Goal: Transaction & Acquisition: Purchase product/service

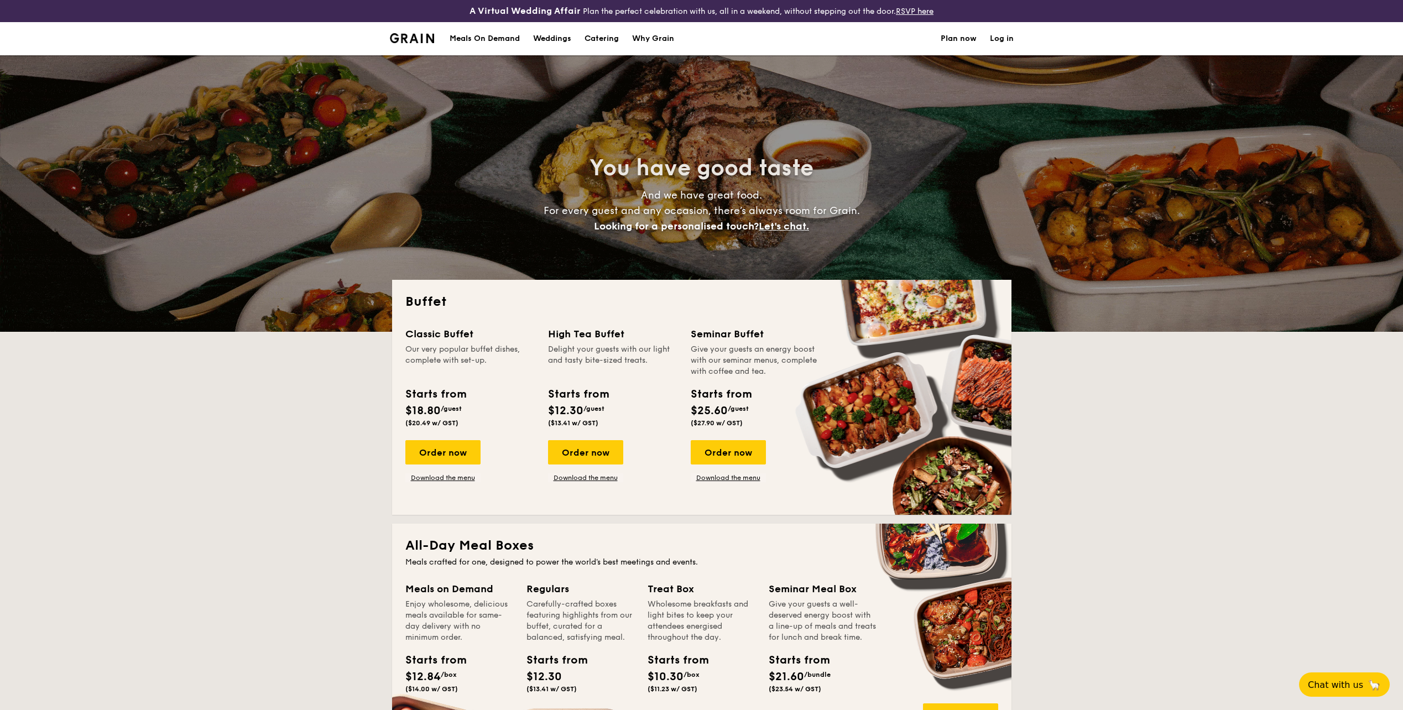
select select
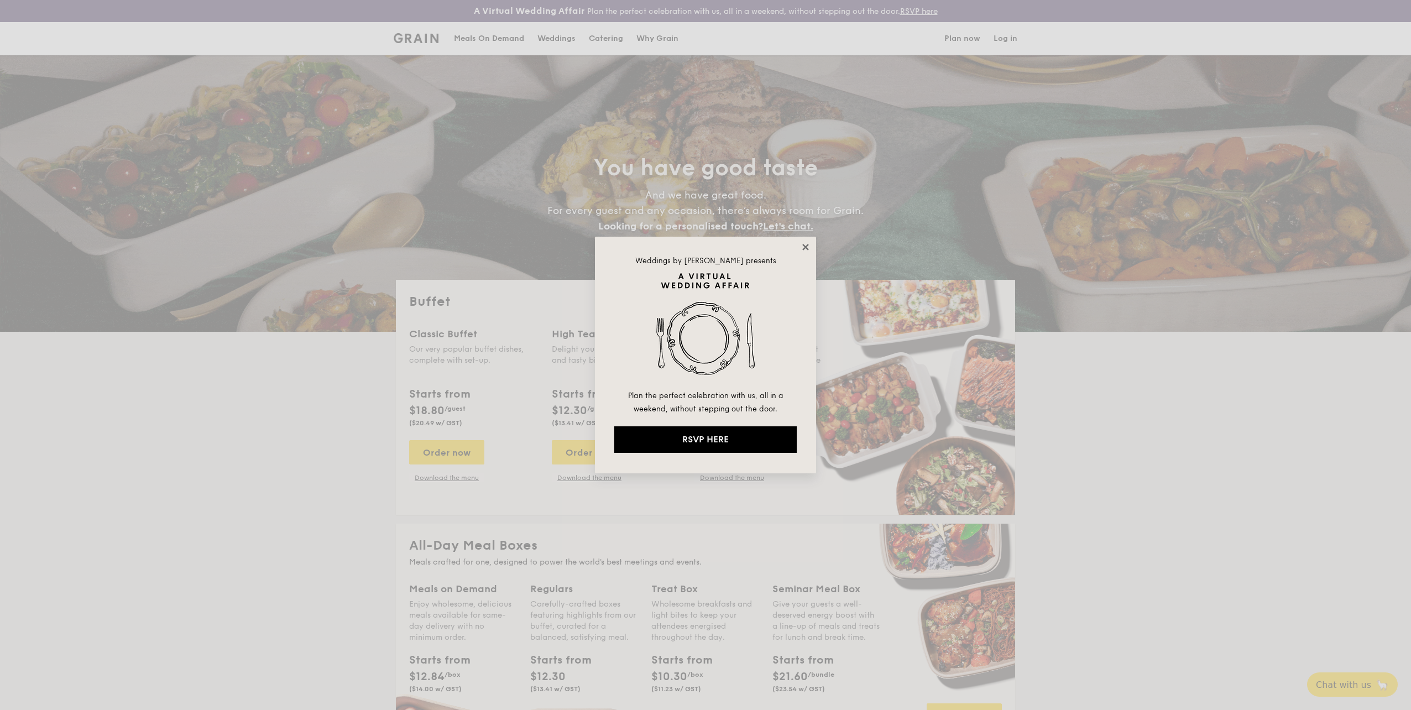
click at [801, 247] on icon at bounding box center [806, 247] width 10 height 10
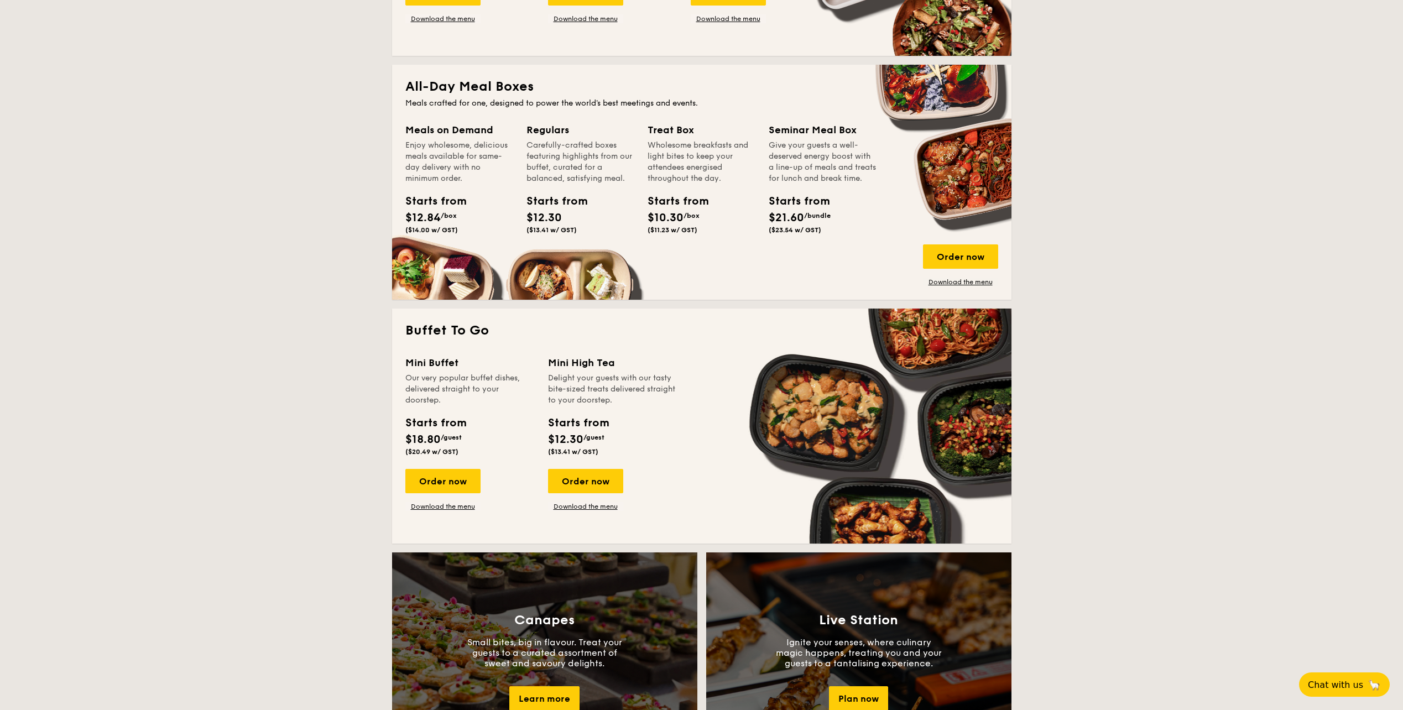
scroll to position [498, 0]
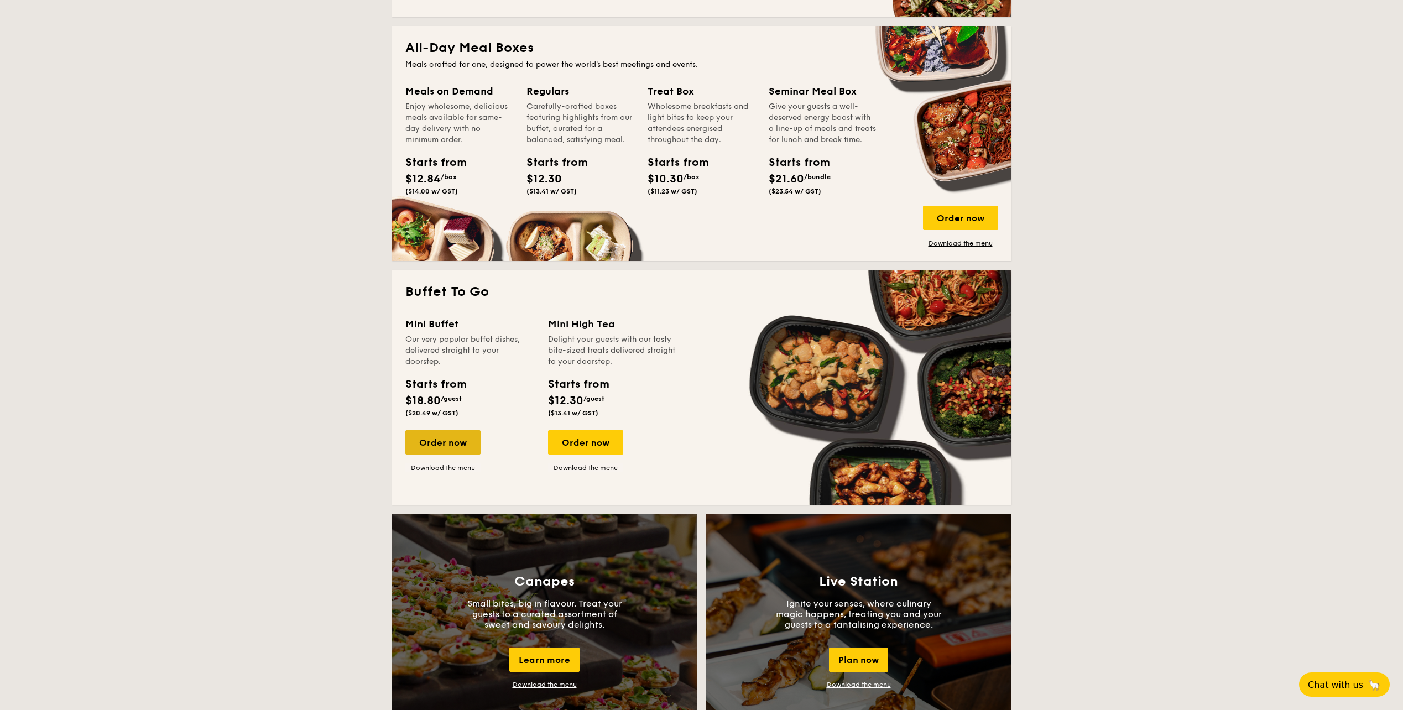
drag, startPoint x: 447, startPoint y: 433, endPoint x: 433, endPoint y: 436, distance: 14.1
click at [433, 436] on div "Order now" at bounding box center [442, 442] width 75 height 24
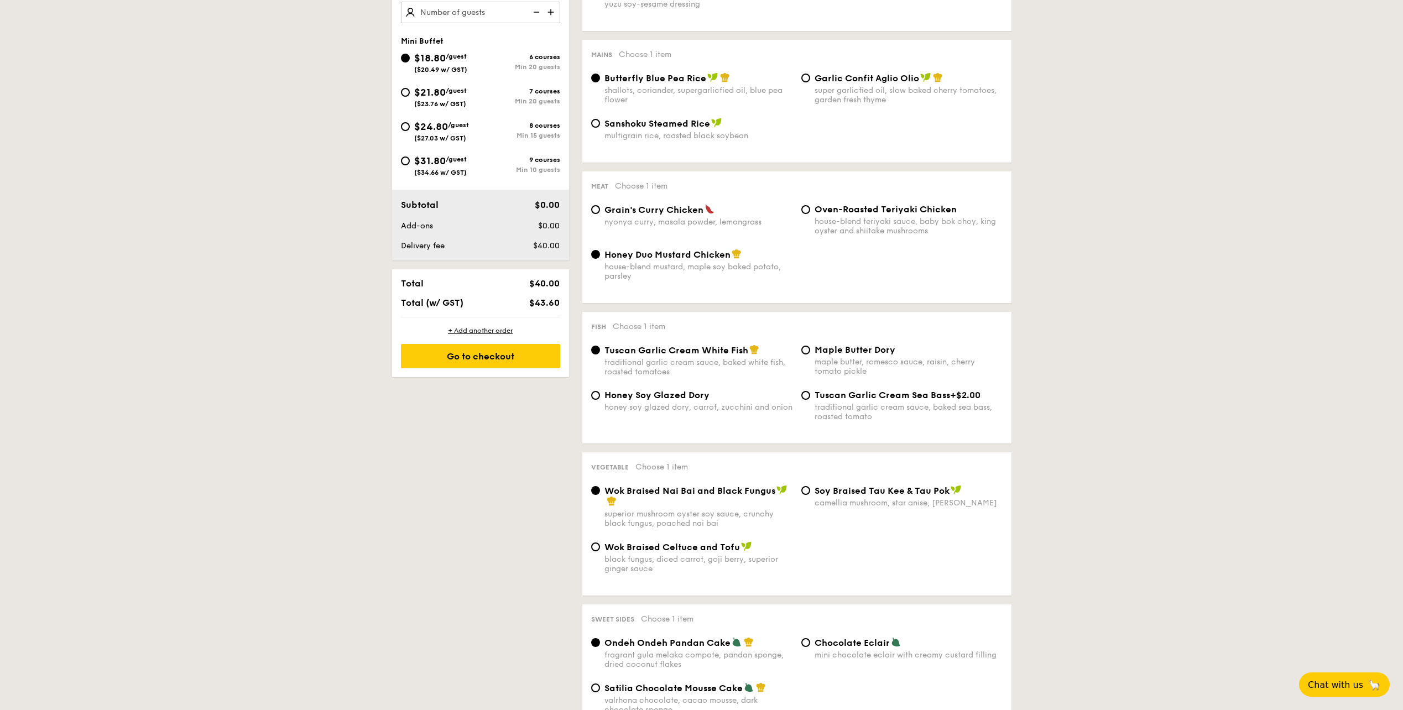
scroll to position [387, 0]
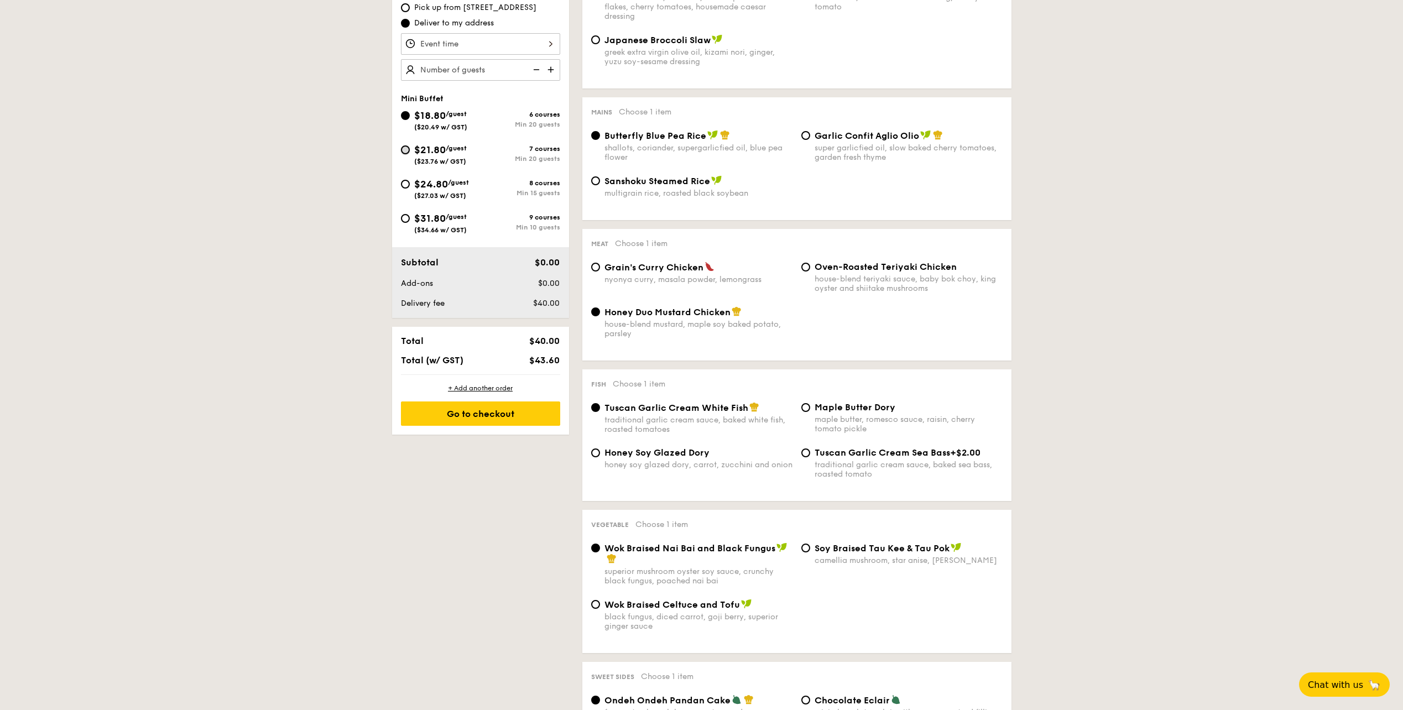
click at [406, 152] on input "$21.80 /guest ($23.76 w/ GST) 7 courses Min 20 guests" at bounding box center [405, 149] width 9 height 9
radio input "true"
radio input "false"
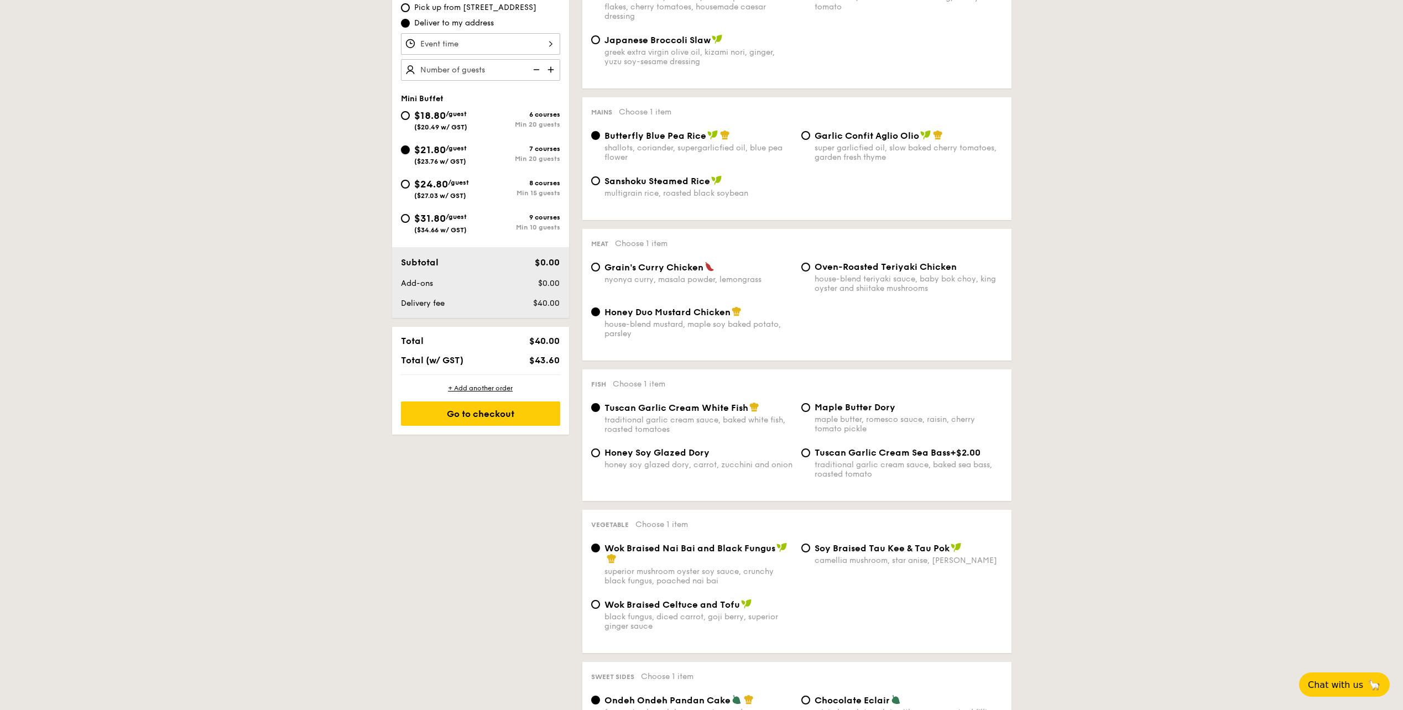
radio input "true"
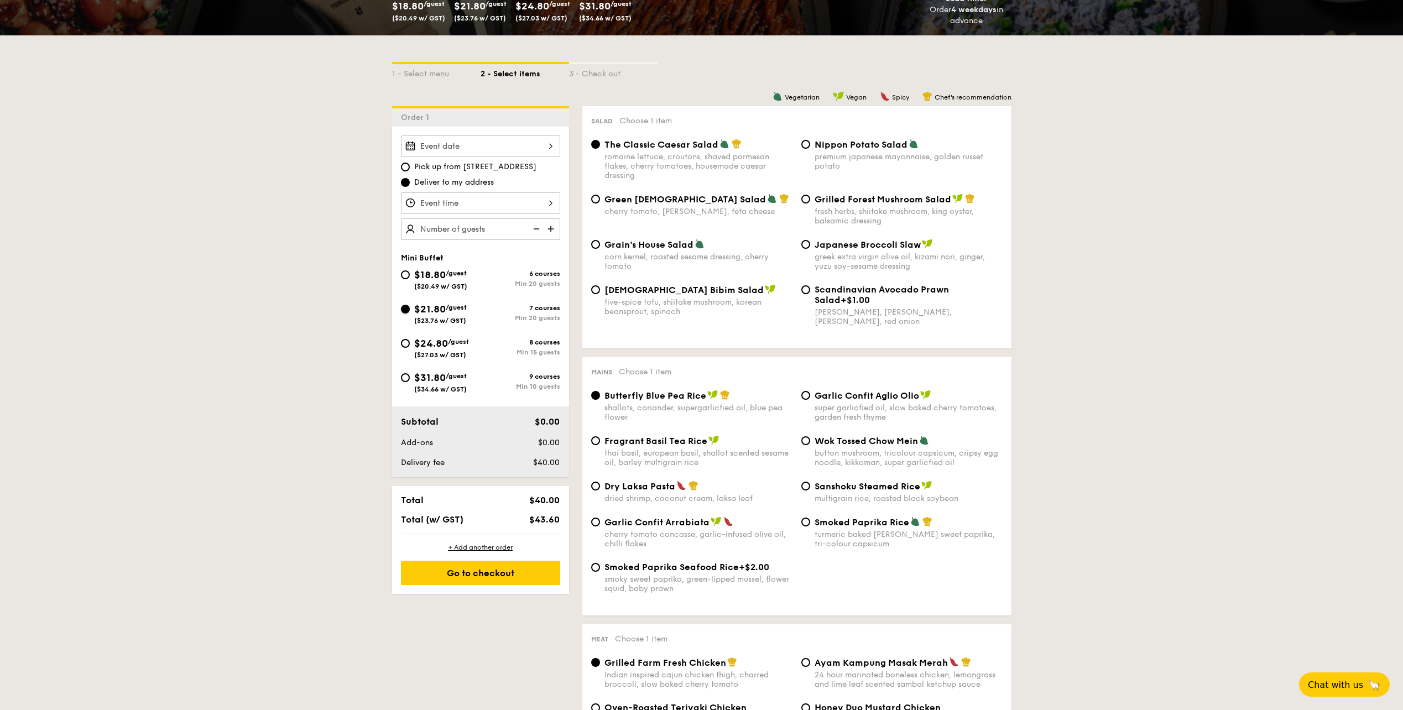
scroll to position [221, 0]
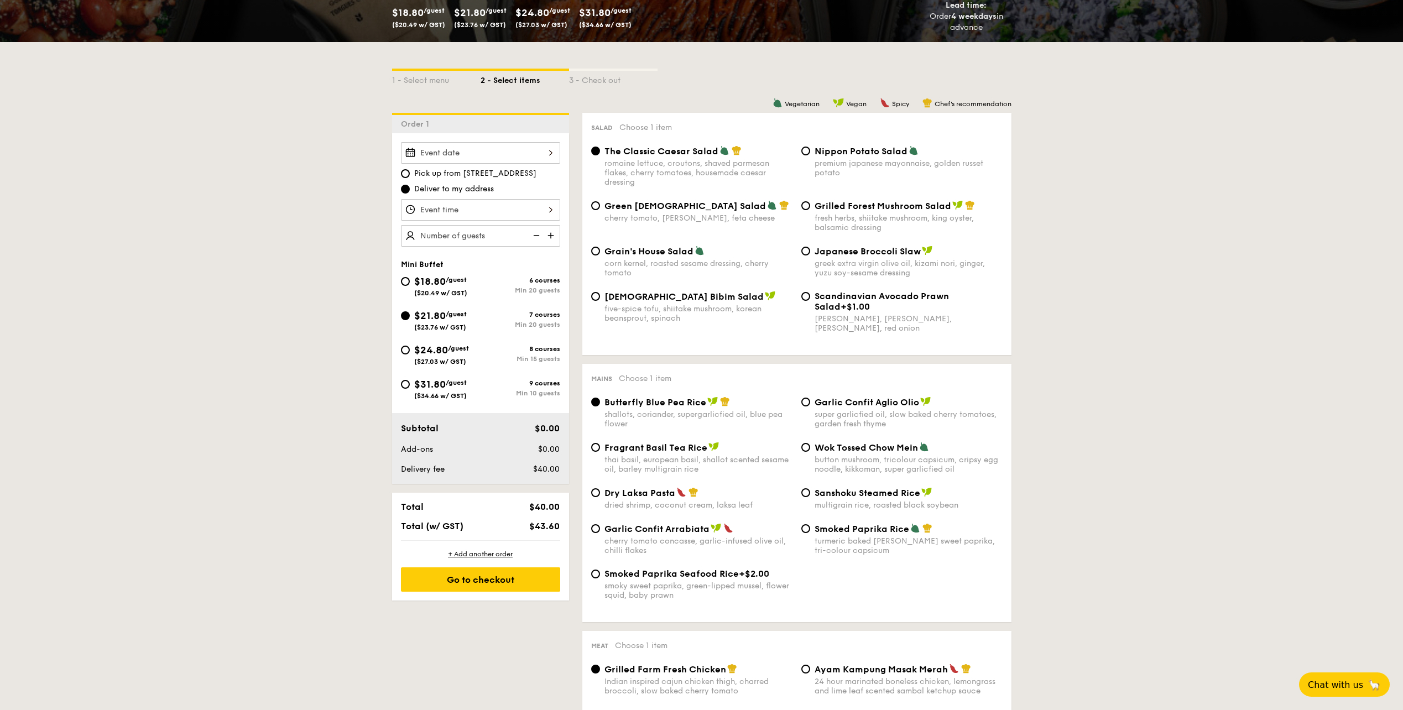
drag, startPoint x: 418, startPoint y: 278, endPoint x: 569, endPoint y: 328, distance: 159.8
click at [418, 278] on span "$18.80" at bounding box center [430, 281] width 32 height 12
click at [410, 278] on input "$18.80 /guest ($20.49 w/ GST) 6 courses Min 20 guests" at bounding box center [405, 281] width 9 height 9
radio input "true"
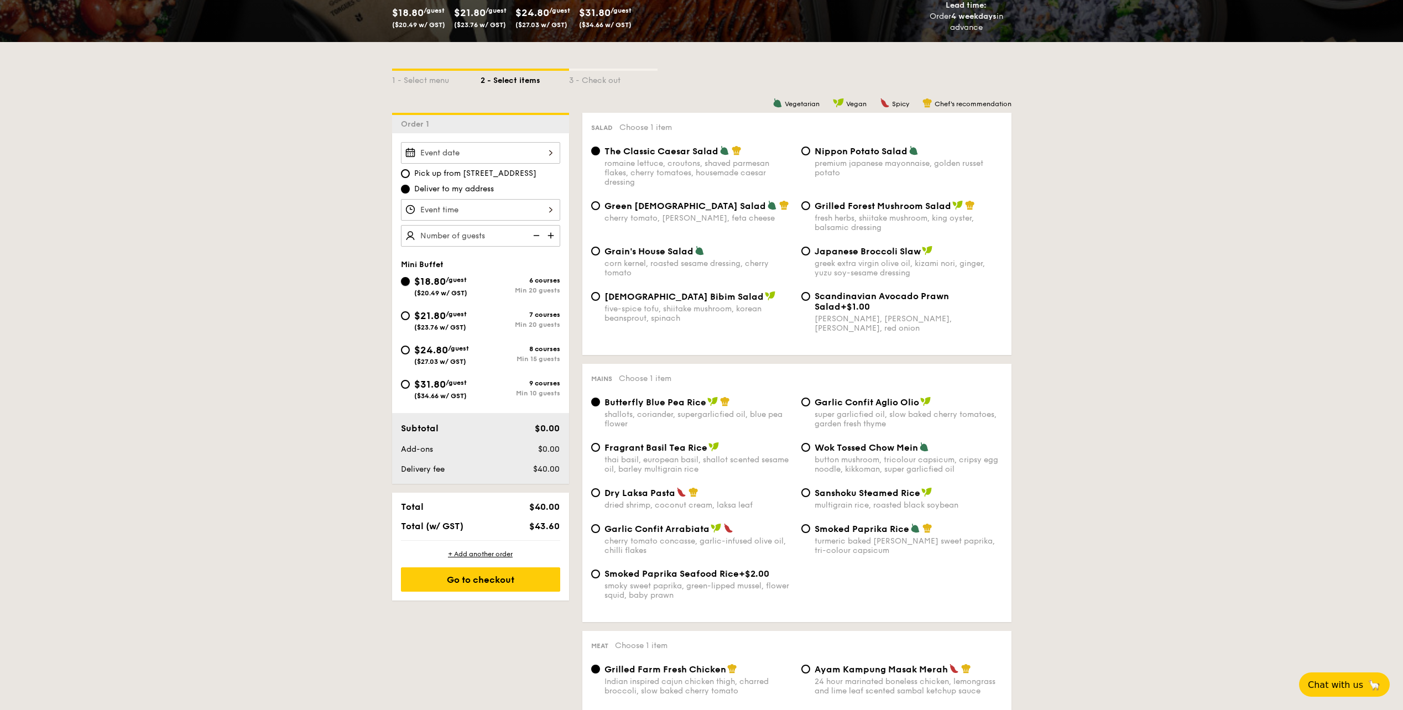
radio input "true"
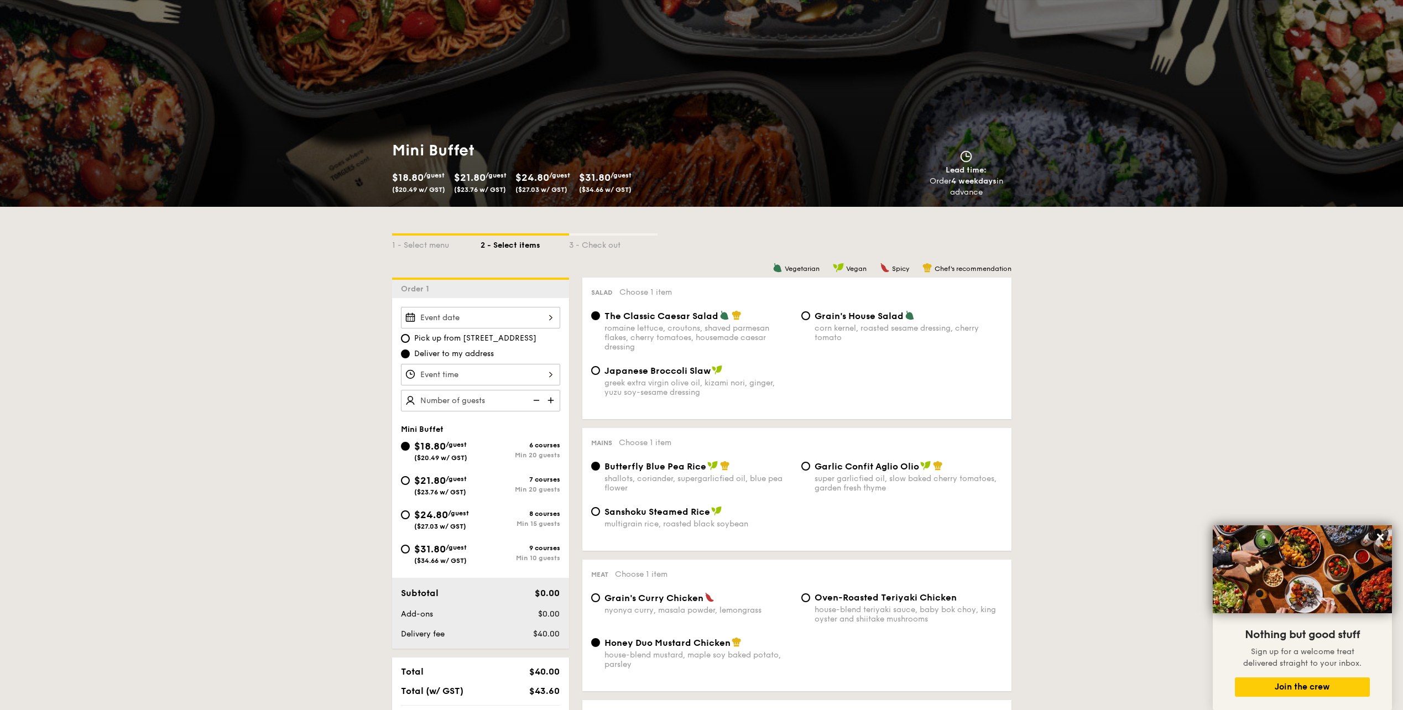
scroll to position [55, 0]
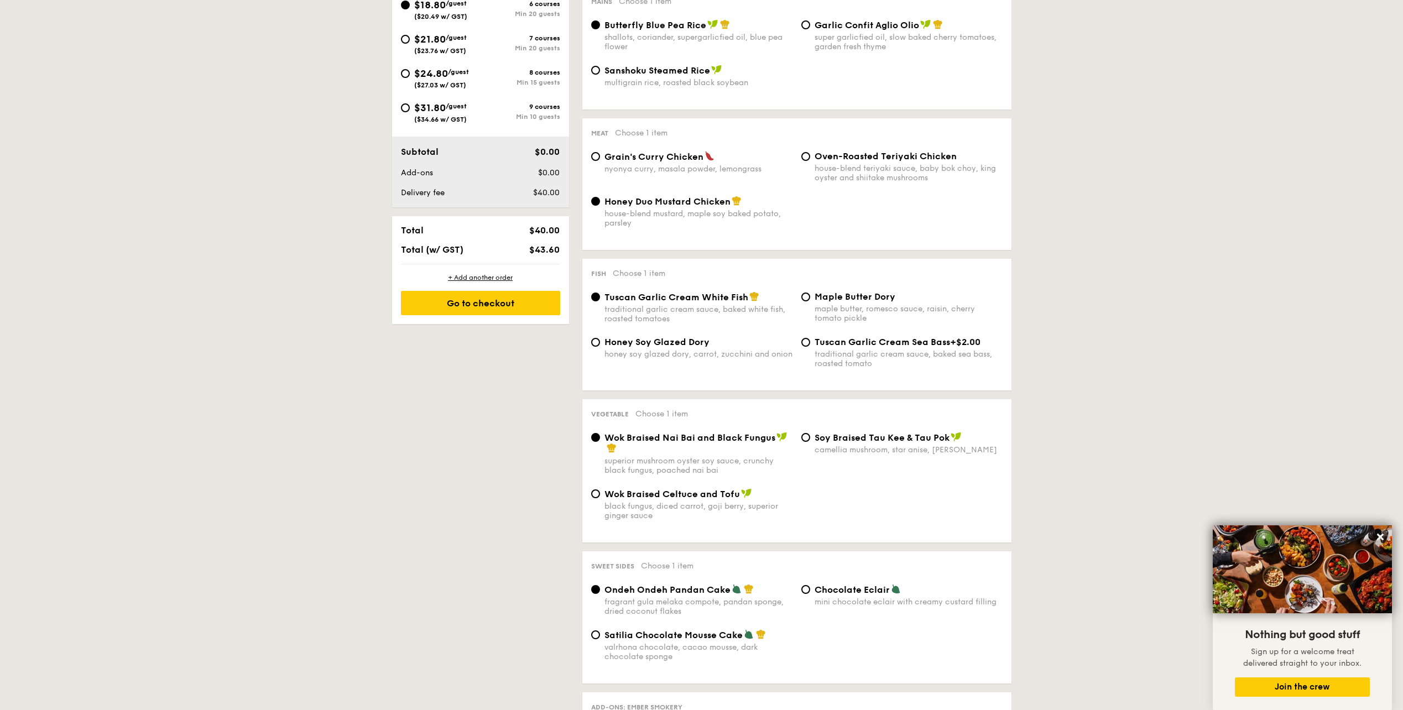
select select
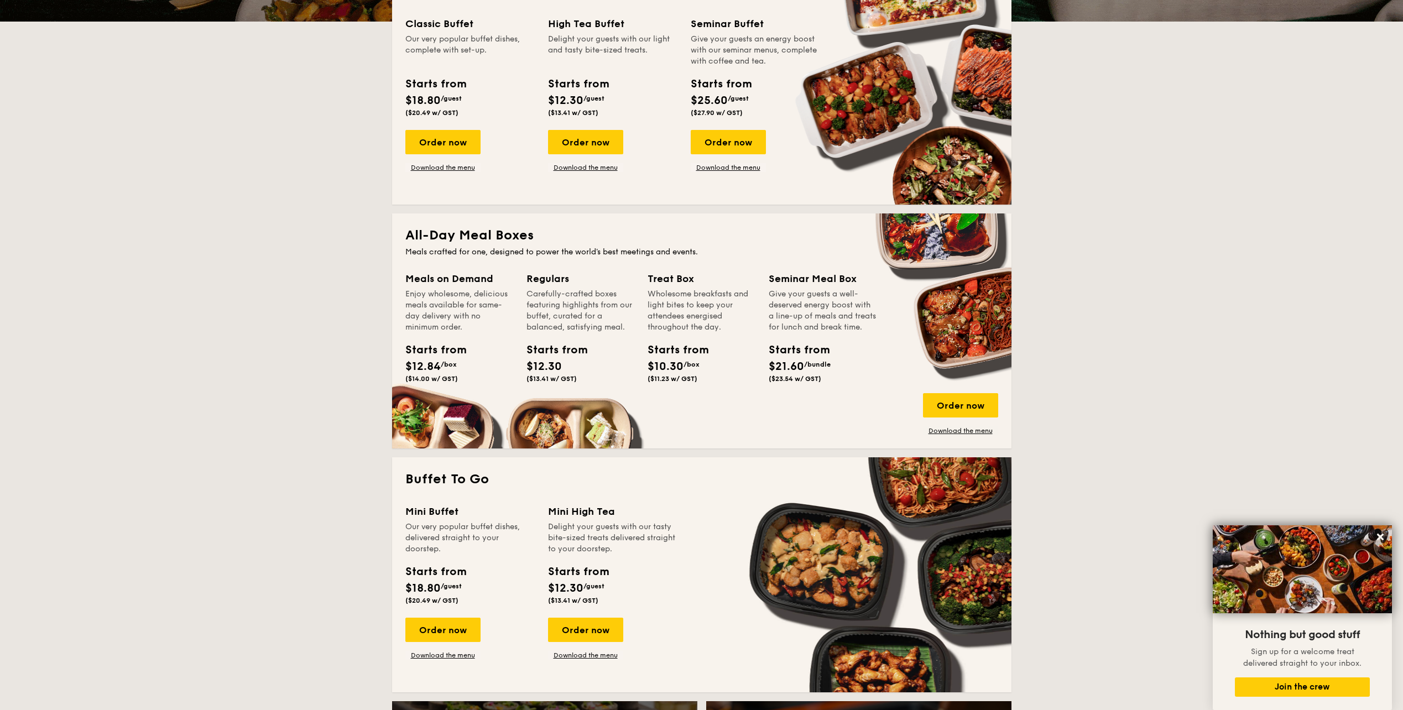
scroll to position [268, 0]
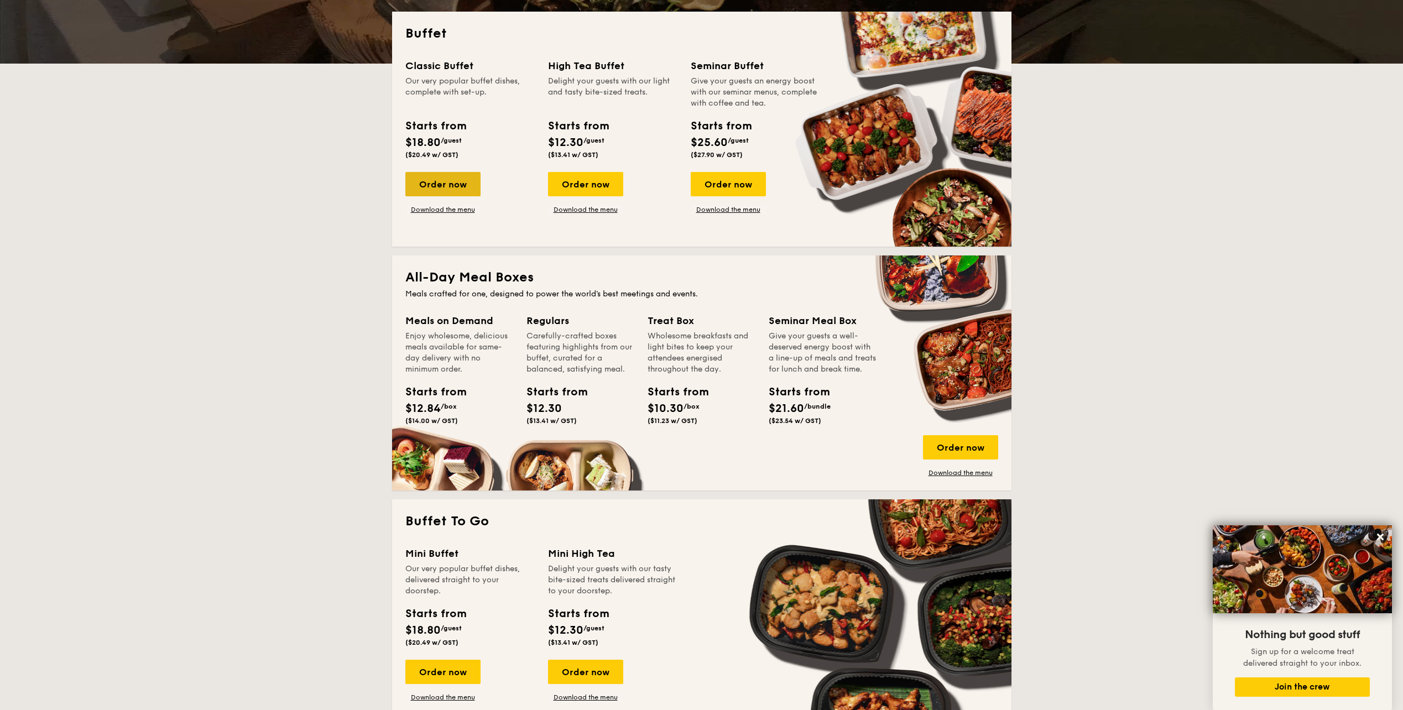
click at [470, 177] on div "Order now" at bounding box center [442, 184] width 75 height 24
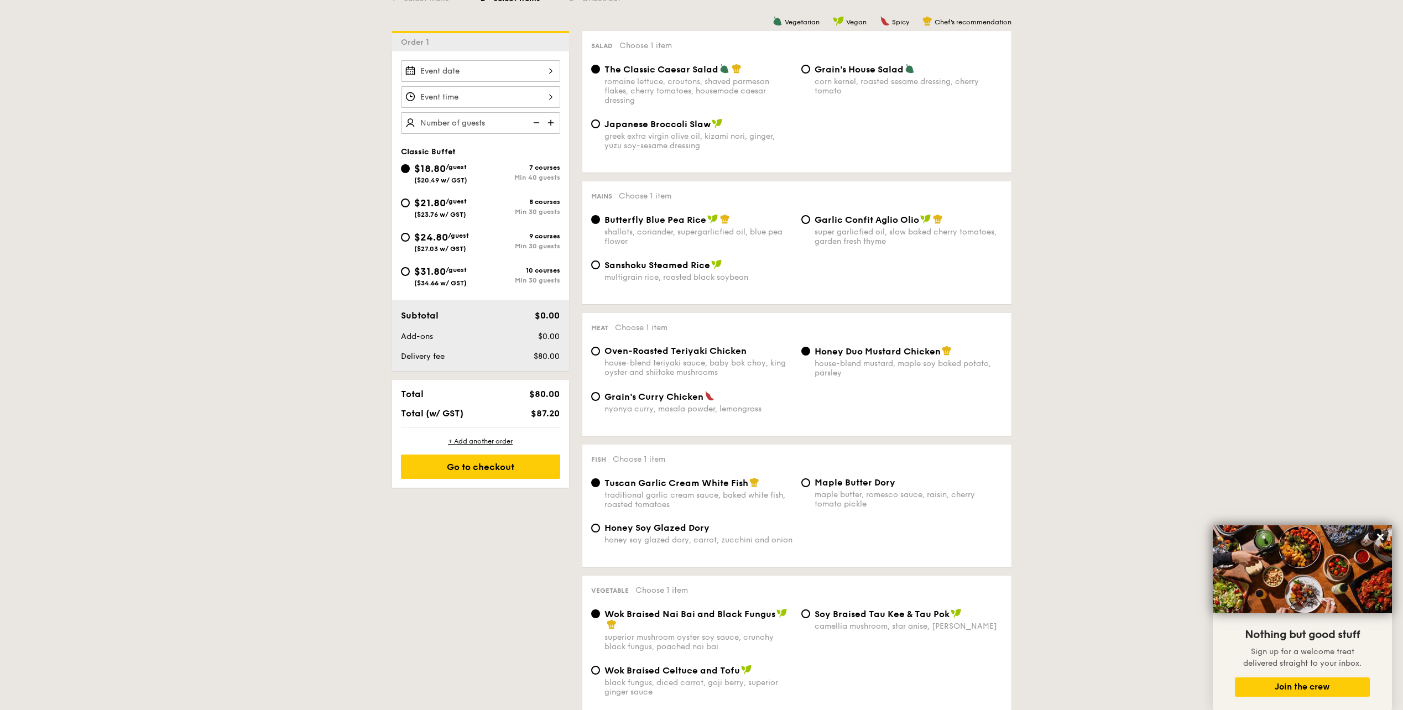
scroll to position [276, 0]
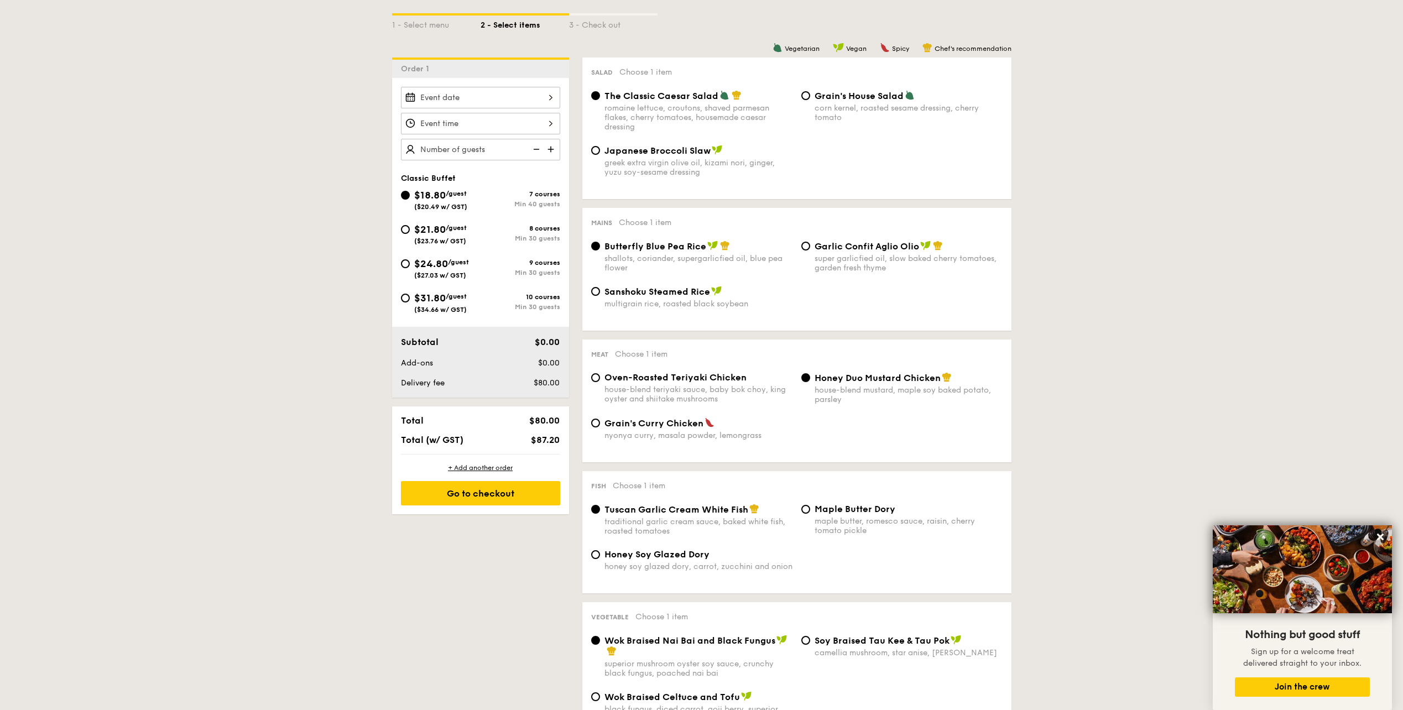
select select
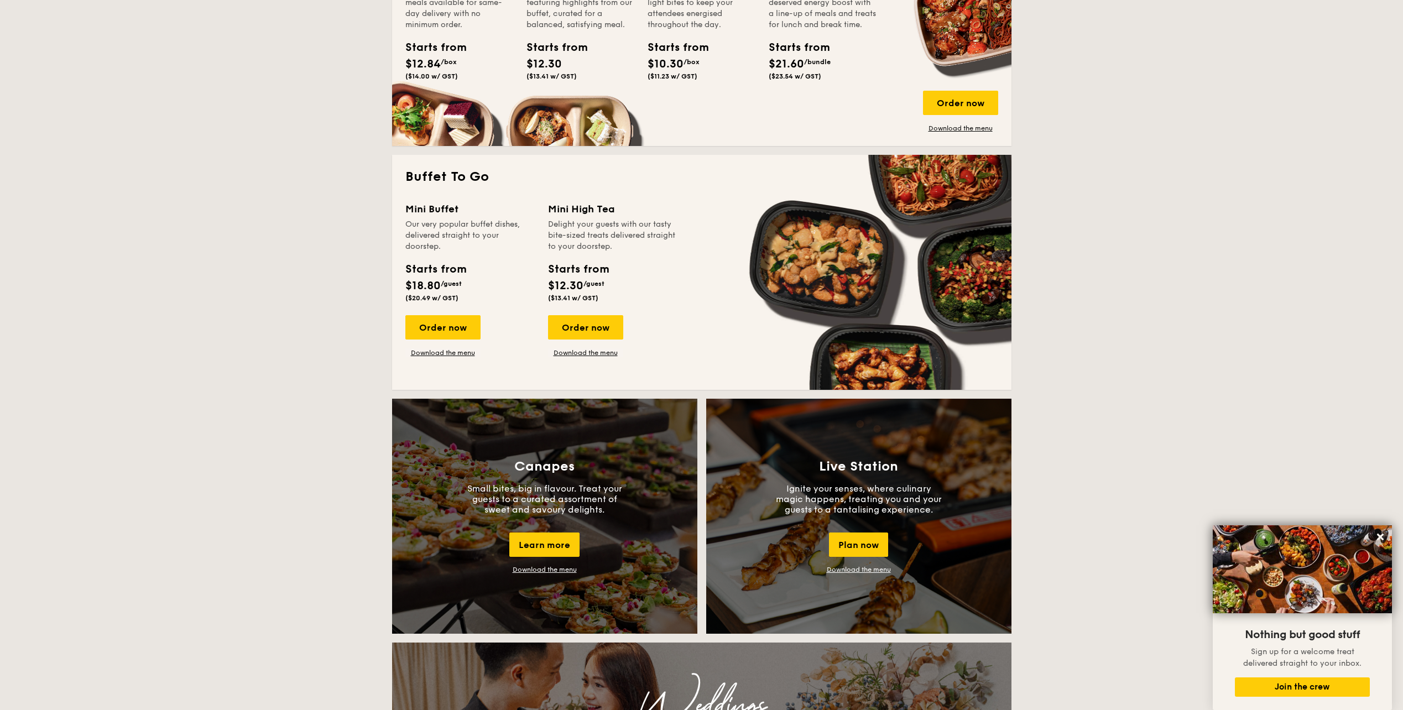
scroll to position [567, 0]
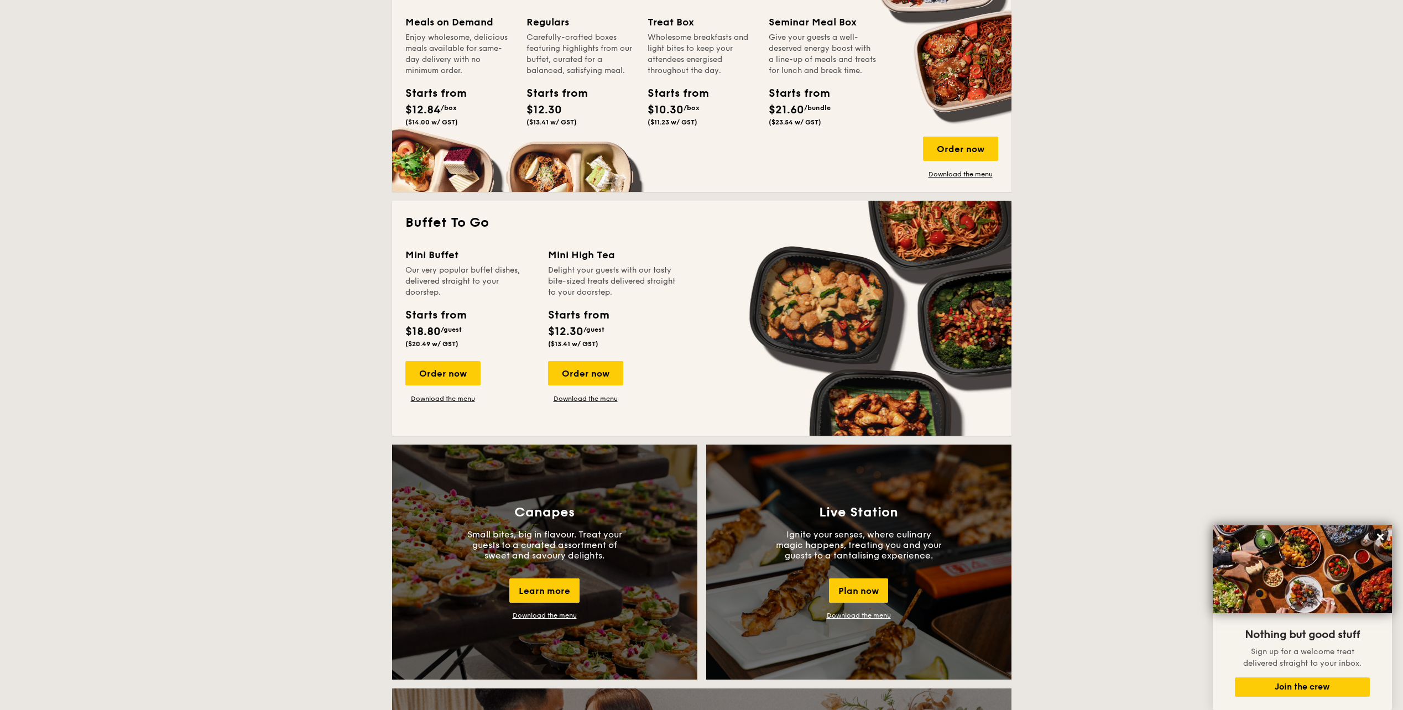
click at [447, 325] on div "Starts from $18.80 /guest ($20.49 w/ GST)" at bounding box center [435, 327] width 60 height 41
click at [463, 373] on div "Order now" at bounding box center [442, 373] width 75 height 24
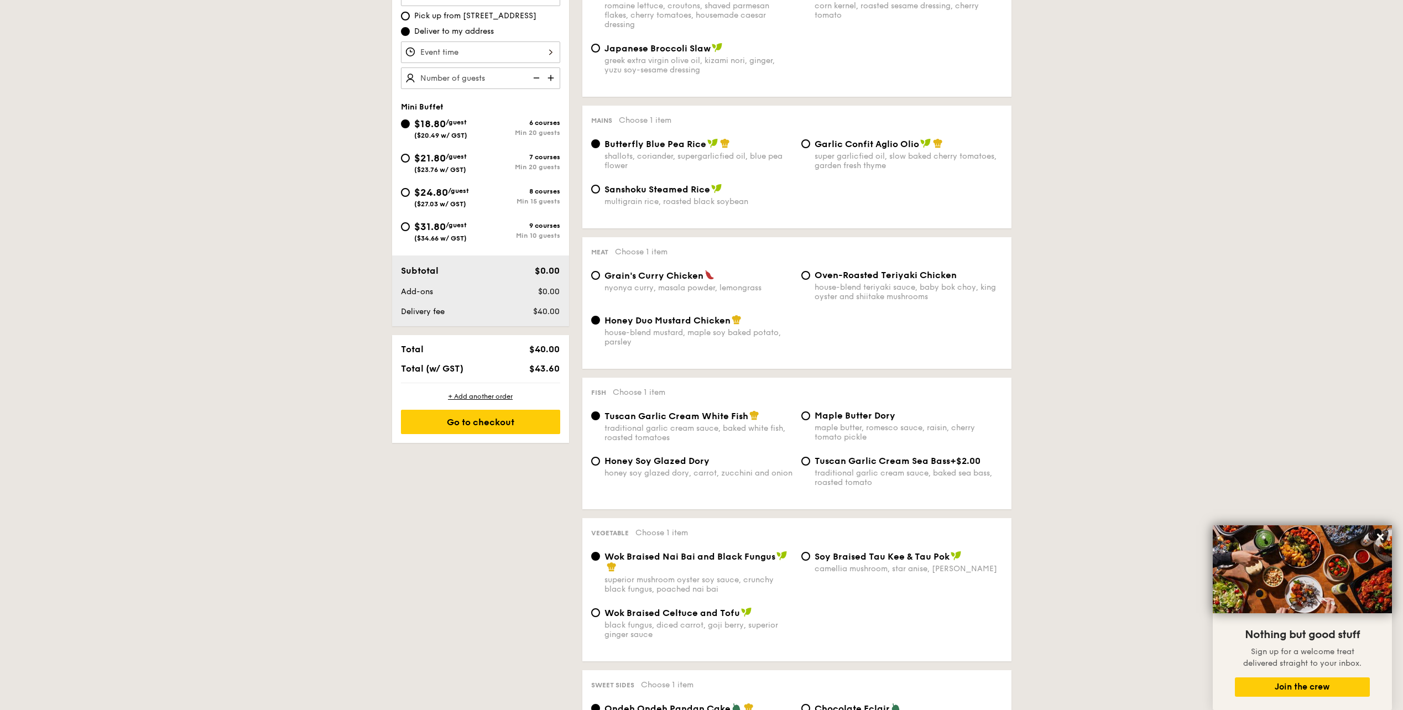
scroll to position [387, 0]
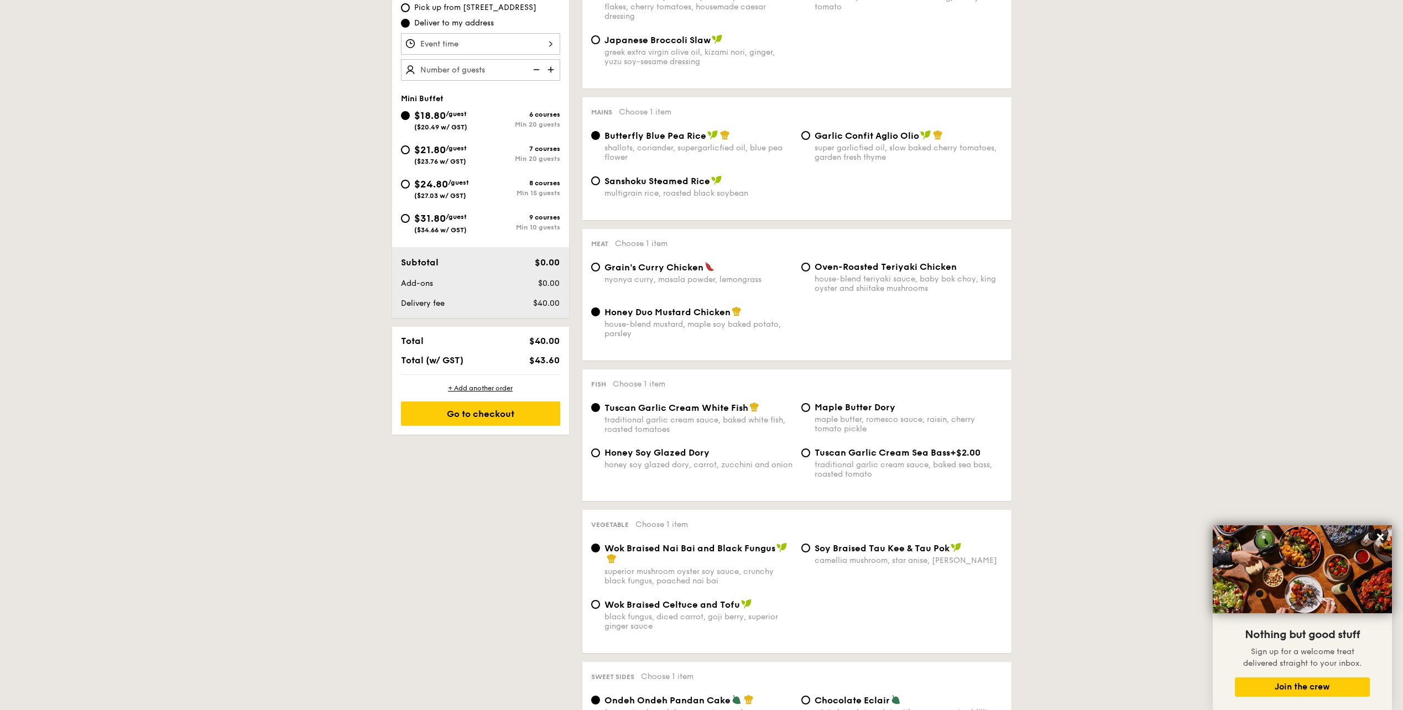
drag, startPoint x: 462, startPoint y: 154, endPoint x: 450, endPoint y: 154, distance: 12.2
click at [462, 154] on div "$21.80 /guest ($23.76 w/ GST)" at bounding box center [440, 153] width 53 height 23
click at [410, 154] on input "$21.80 /guest ($23.76 w/ GST) 7 courses Min 20 guests" at bounding box center [405, 149] width 9 height 9
radio input "true"
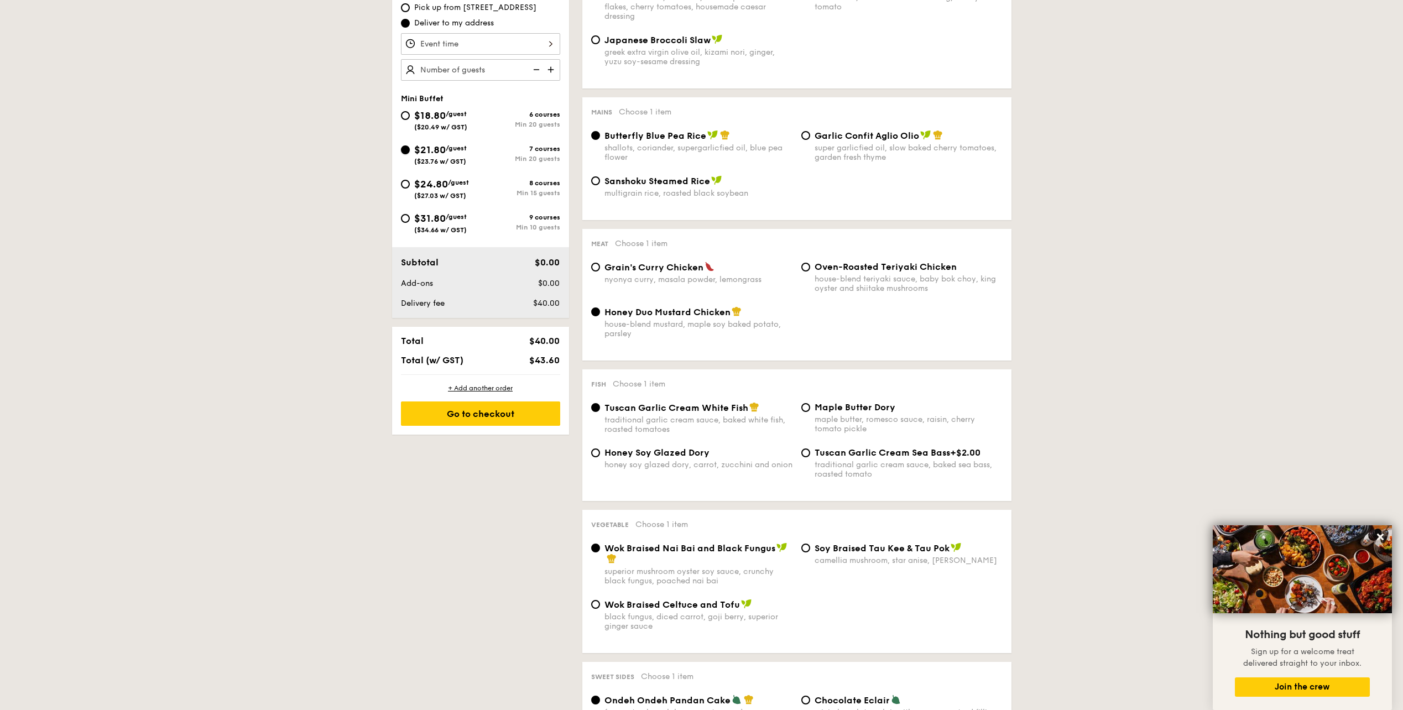
radio input "true"
radio input "false"
radio input "true"
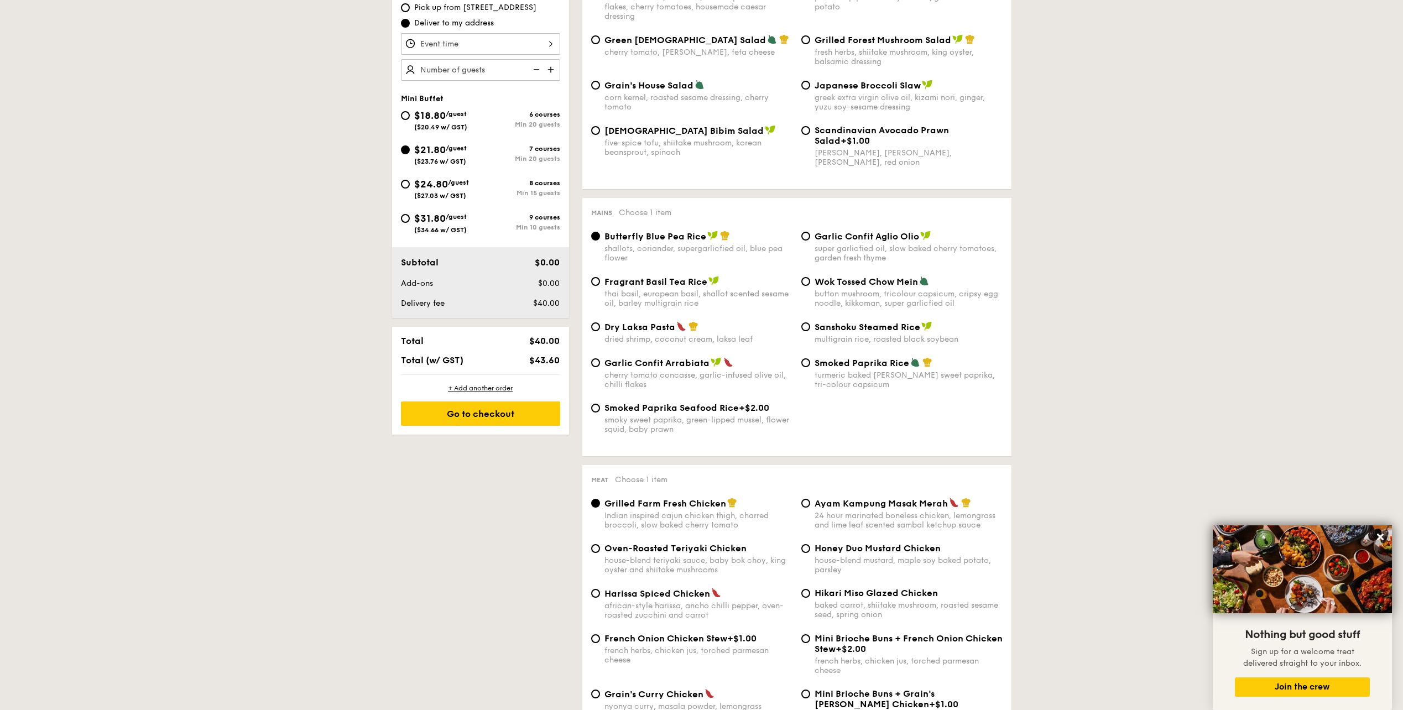
click at [465, 186] on div "$24.80 /guest ($27.03 w/ GST)" at bounding box center [441, 187] width 55 height 23
click at [410, 186] on input "$24.80 /guest ($27.03 w/ GST) 8 courses Min 15 guests" at bounding box center [405, 184] width 9 height 9
radio input "true"
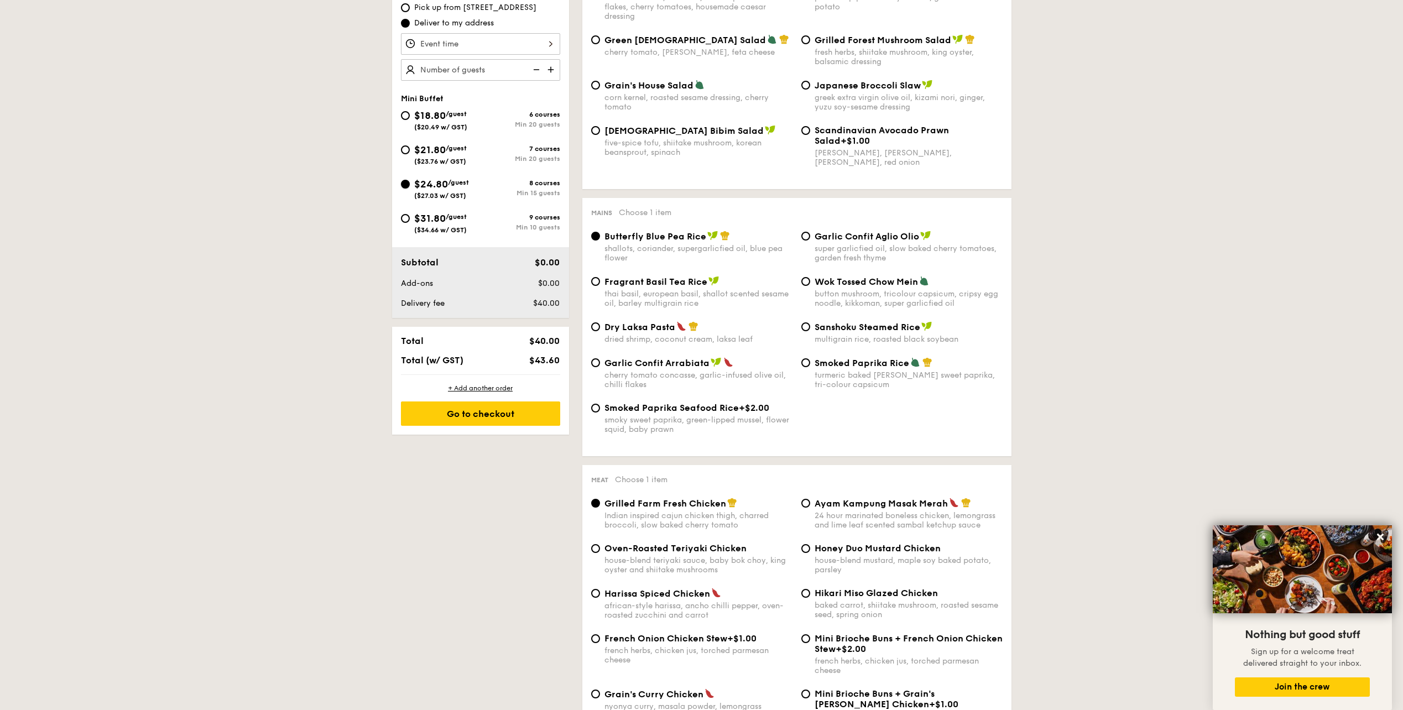
radio input "true"
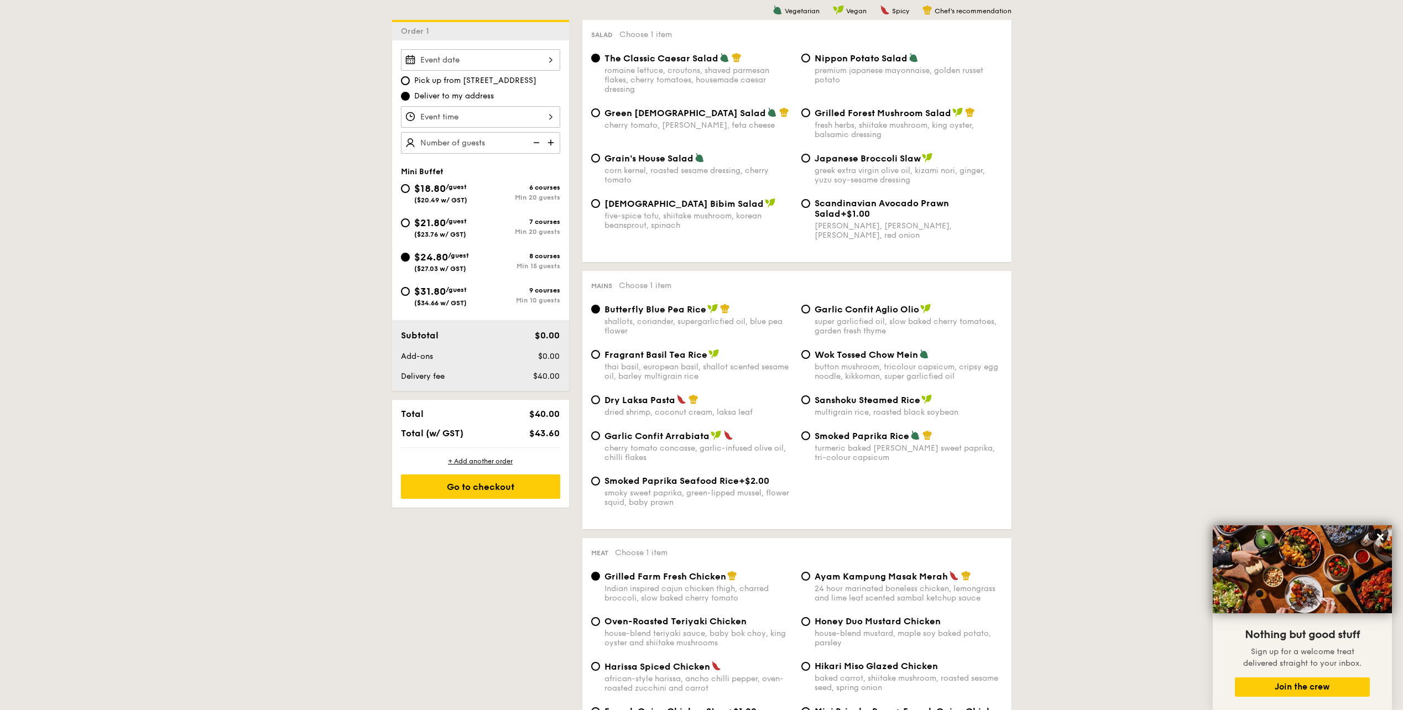
scroll to position [166, 0]
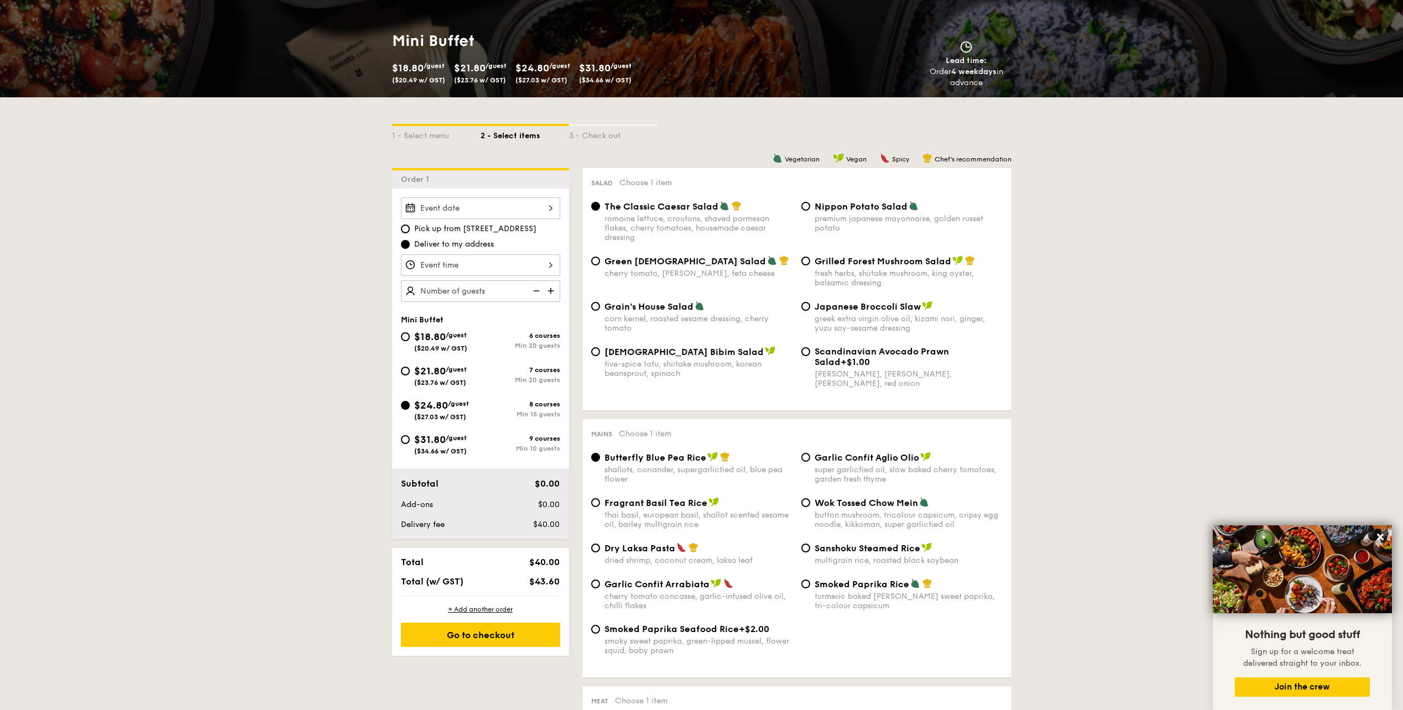
click at [548, 292] on img at bounding box center [551, 290] width 17 height 21
click at [543, 292] on img at bounding box center [535, 290] width 17 height 21
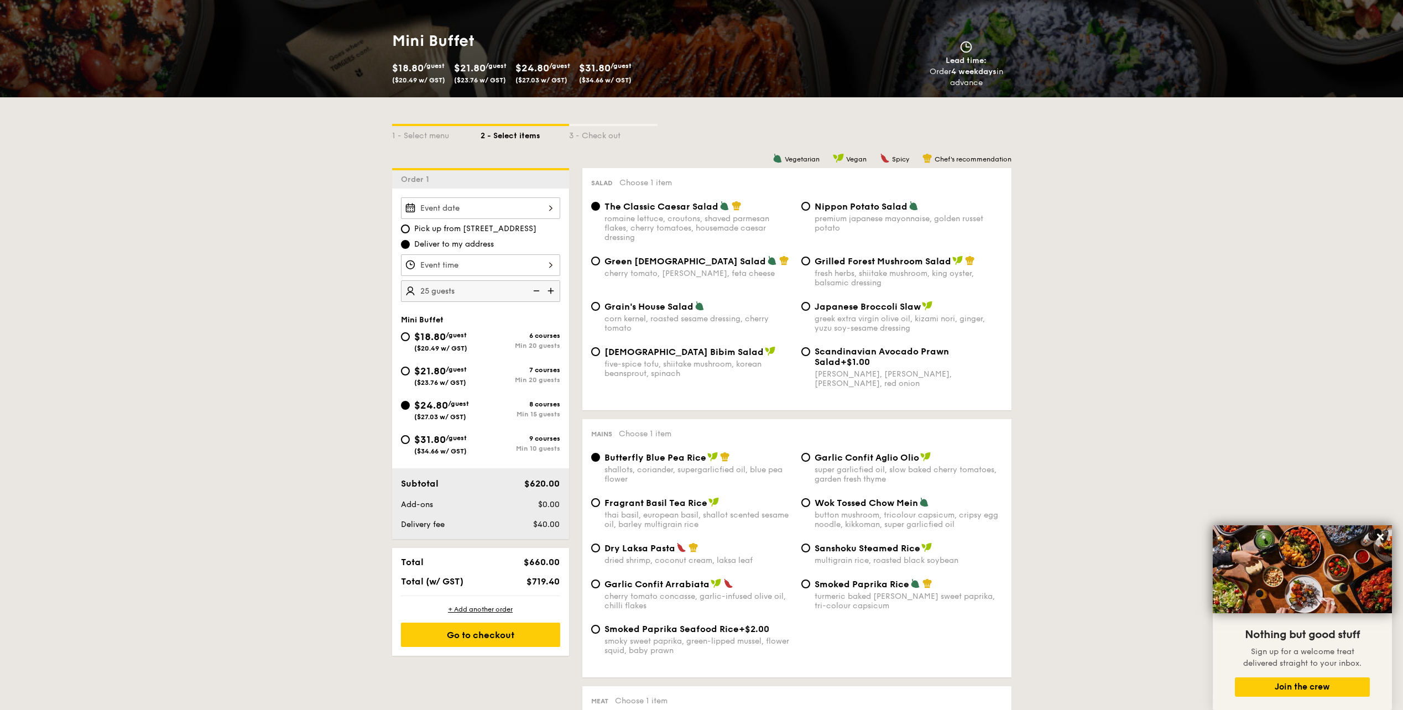
click at [540, 294] on img at bounding box center [535, 290] width 17 height 21
click at [553, 294] on img at bounding box center [551, 290] width 17 height 21
type input "20 guests"
click at [451, 367] on span "/guest" at bounding box center [456, 369] width 21 height 8
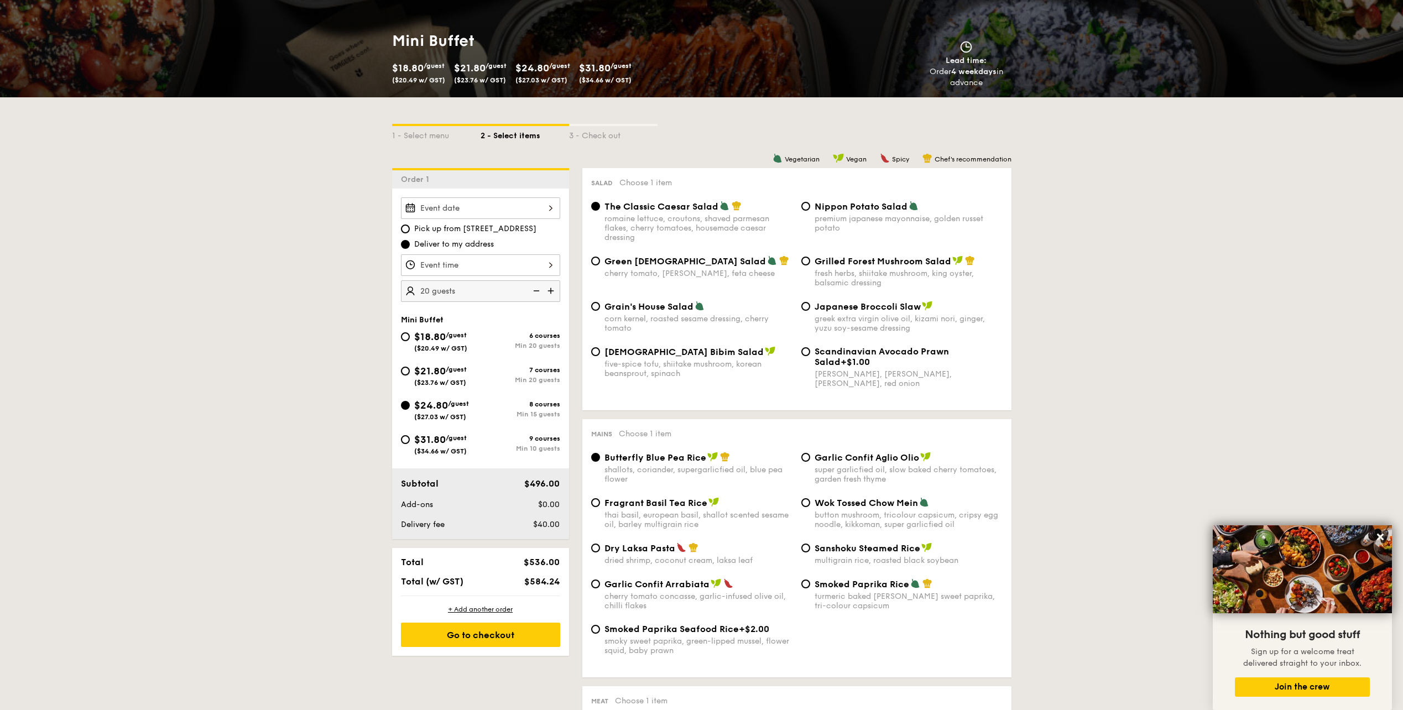
click at [410, 367] on input "$21.80 /guest ($23.76 w/ GST) 7 courses Min 20 guests" at bounding box center [405, 371] width 9 height 9
radio input "true"
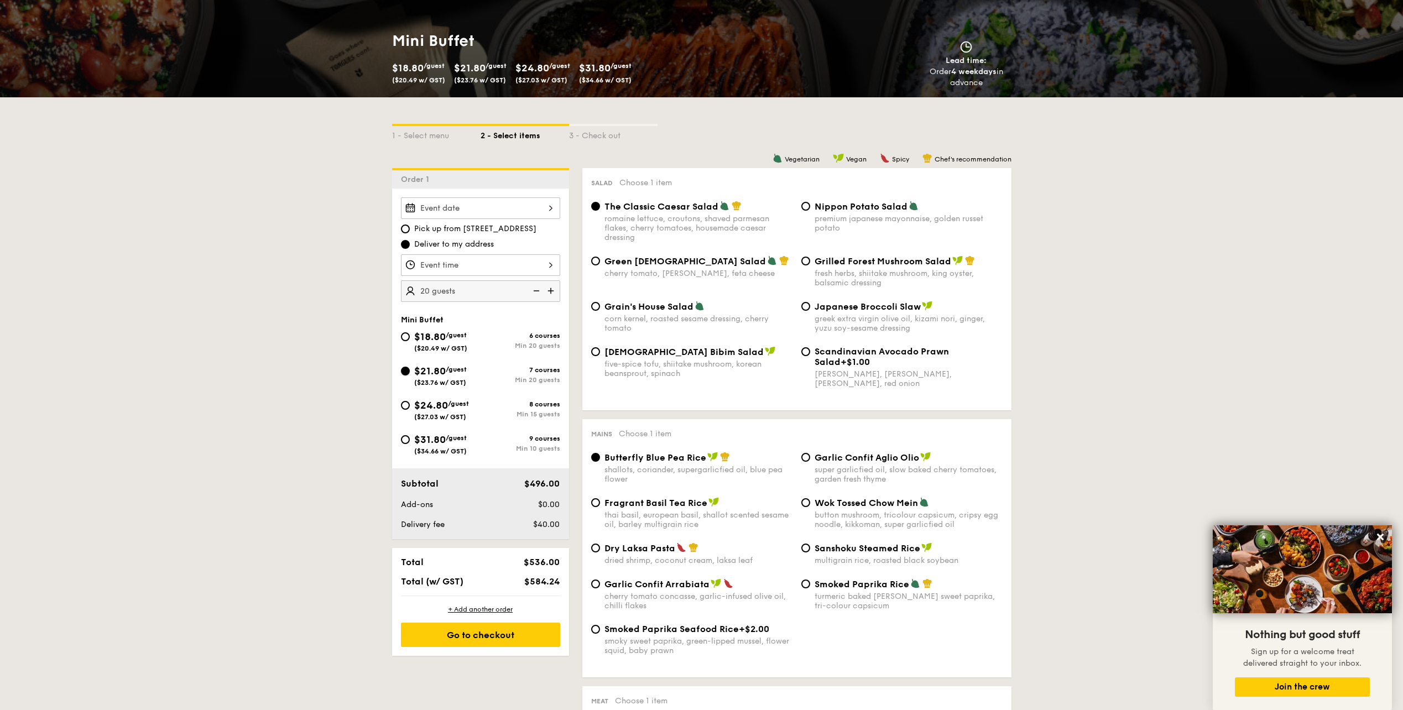
radio input "true"
click at [416, 336] on span "$18.80" at bounding box center [430, 337] width 32 height 12
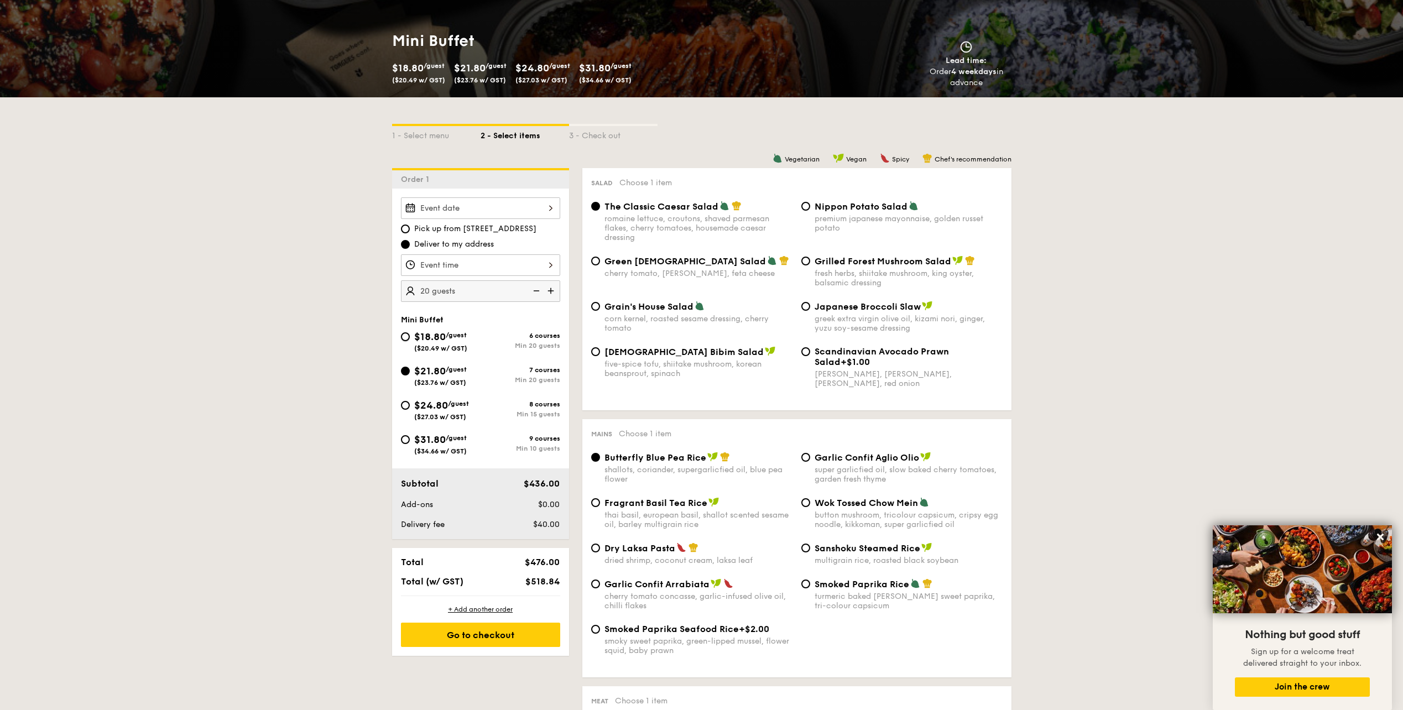
click at [410, 336] on input "$18.80 /guest ($20.49 w/ GST) 6 courses Min 20 guests" at bounding box center [405, 336] width 9 height 9
radio input "true"
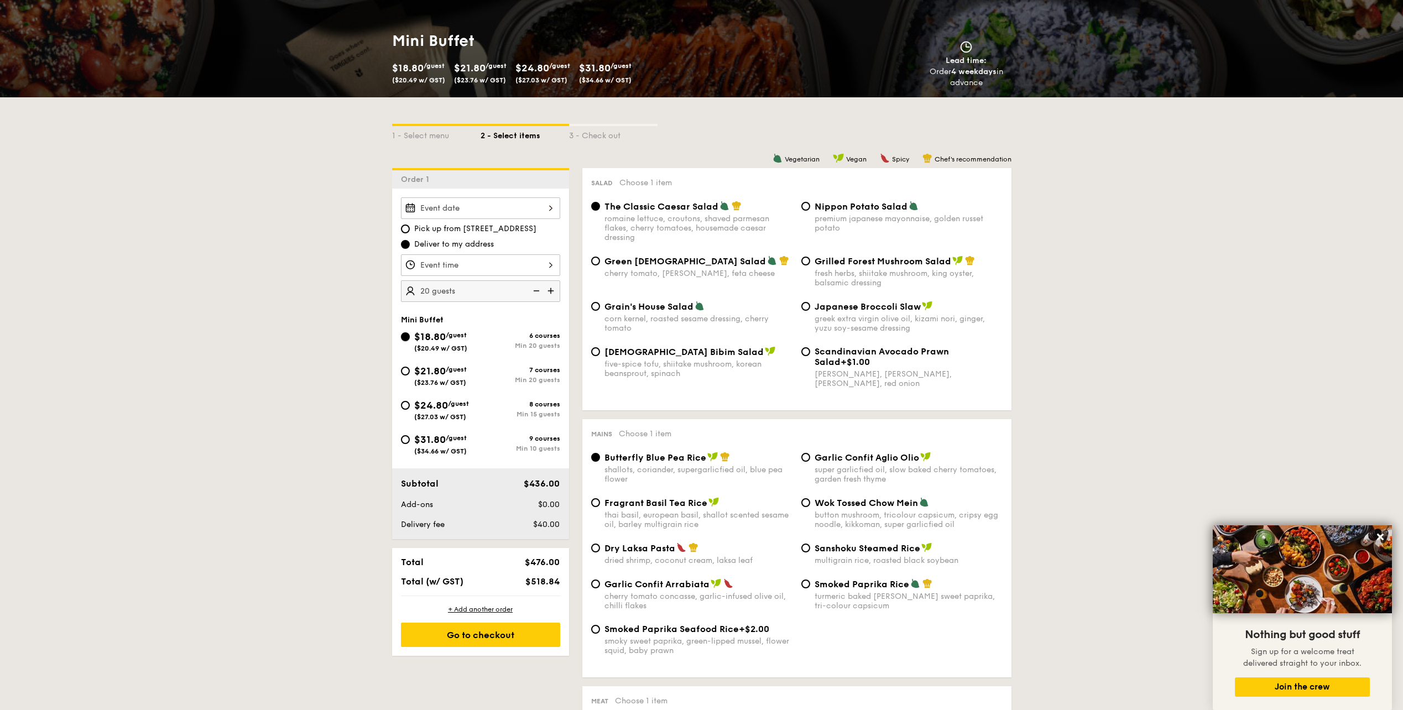
radio input "true"
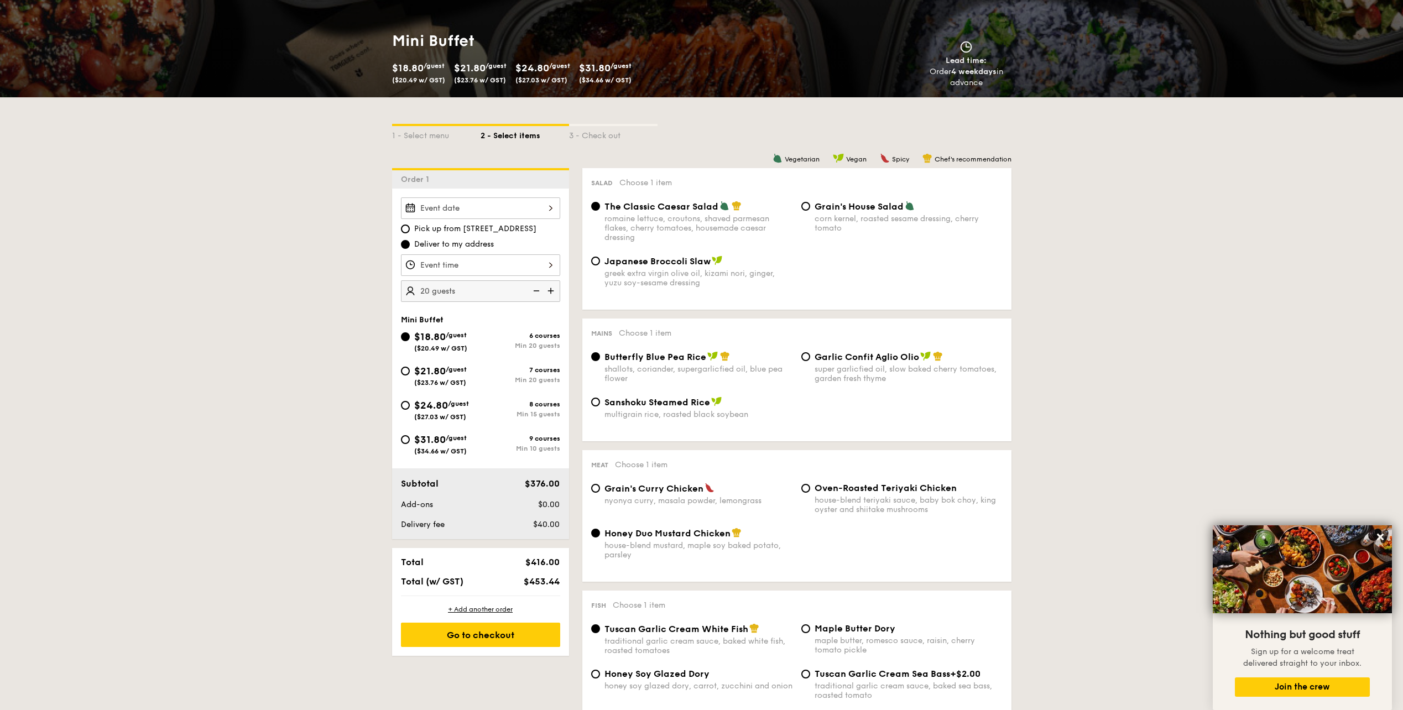
click at [442, 381] on span "($23.76 w/ GST)" at bounding box center [440, 383] width 52 height 8
click at [410, 375] on input "$21.80 /guest ($23.76 w/ GST) 7 courses Min 20 guests" at bounding box center [405, 371] width 9 height 9
radio input "true"
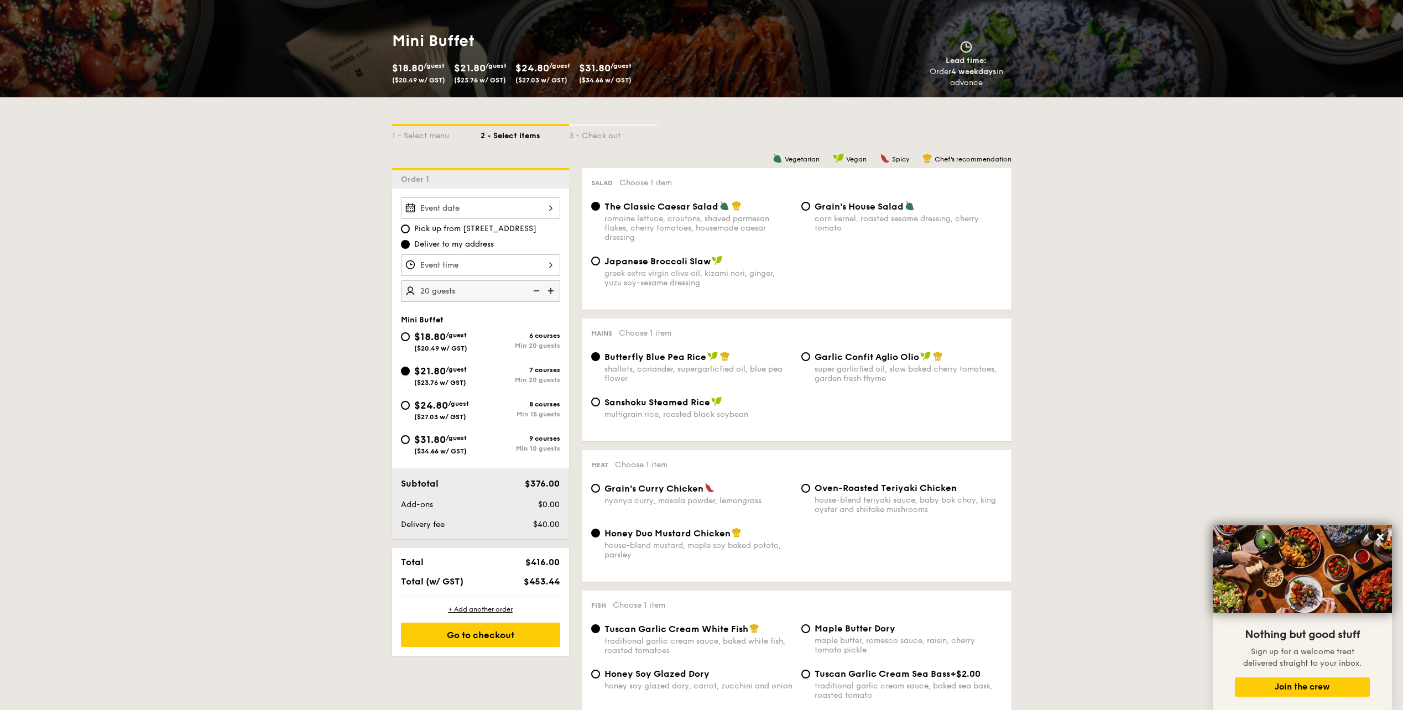
radio input "false"
radio input "true"
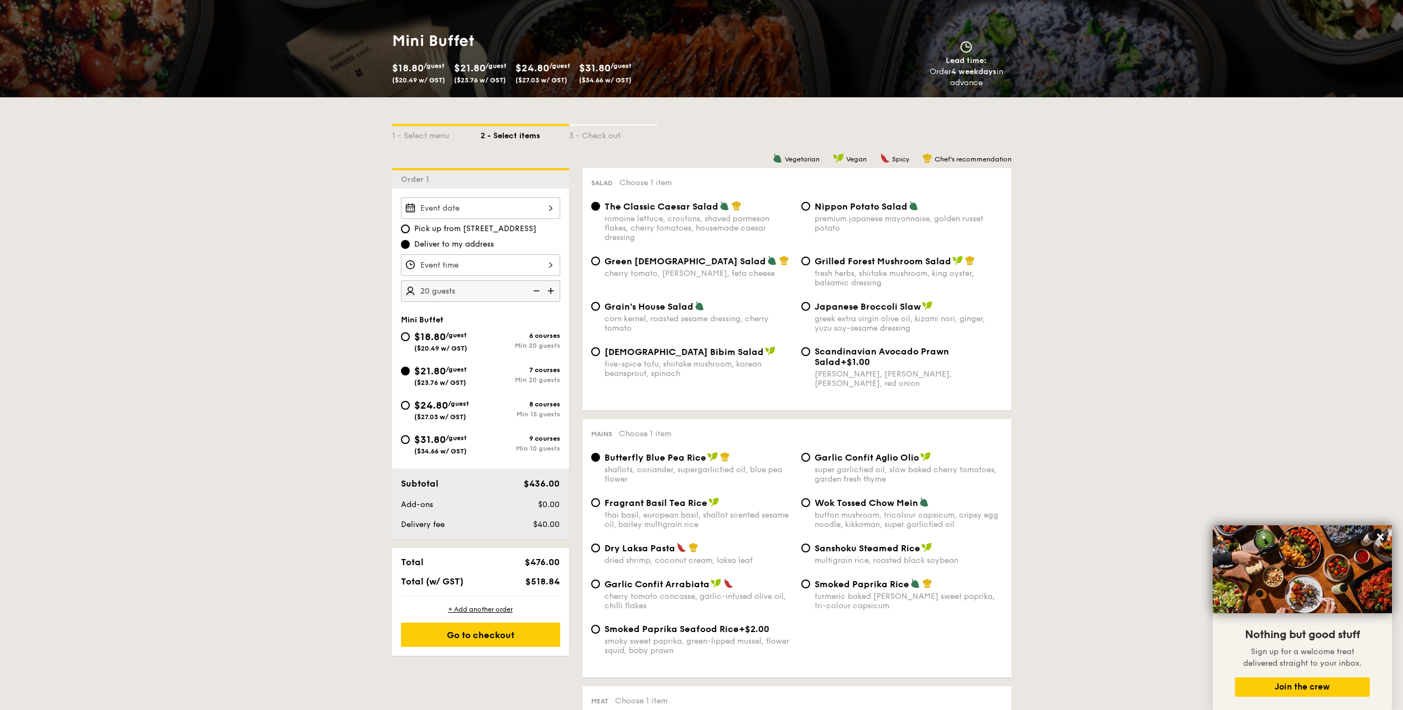
click at [442, 402] on span "$24.80" at bounding box center [431, 405] width 34 height 12
click at [410, 402] on input "$24.80 /guest ($27.03 w/ GST) 8 courses Min 15 guests" at bounding box center [405, 405] width 9 height 9
radio input "true"
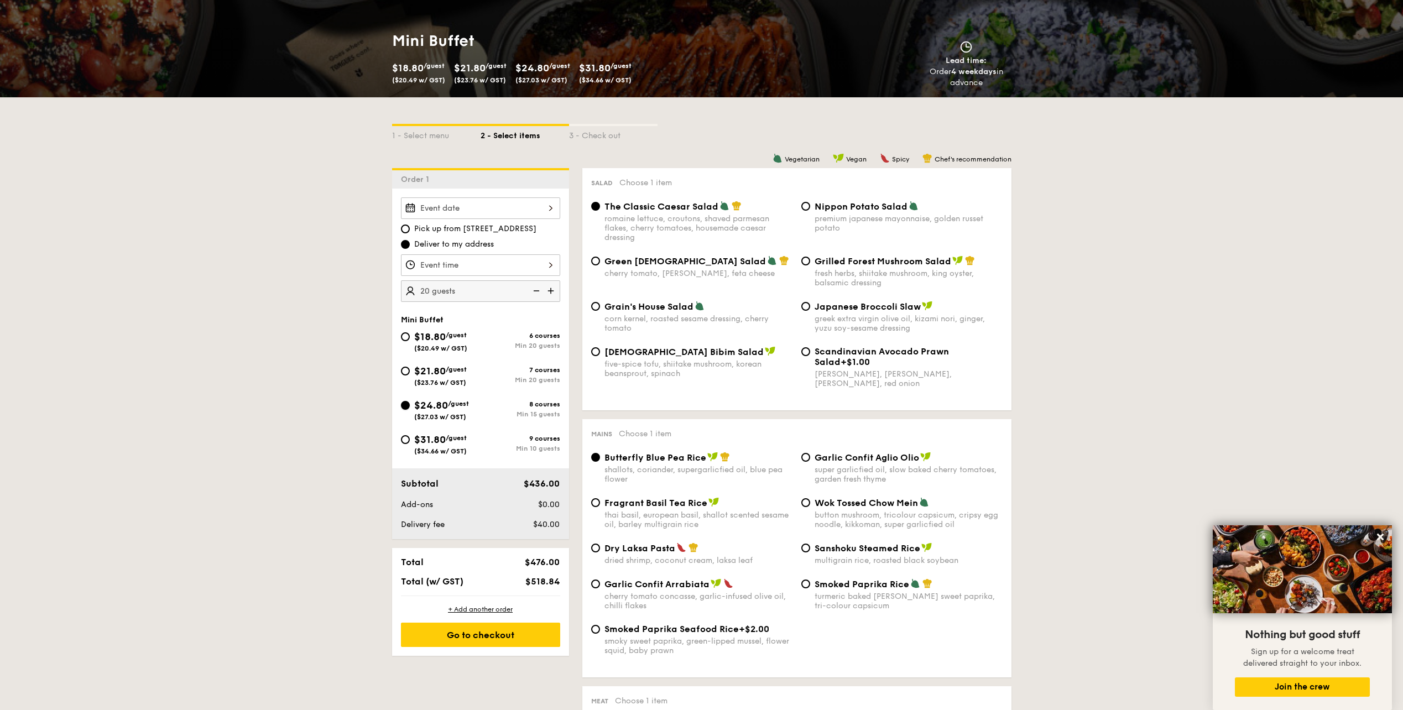
radio input "true"
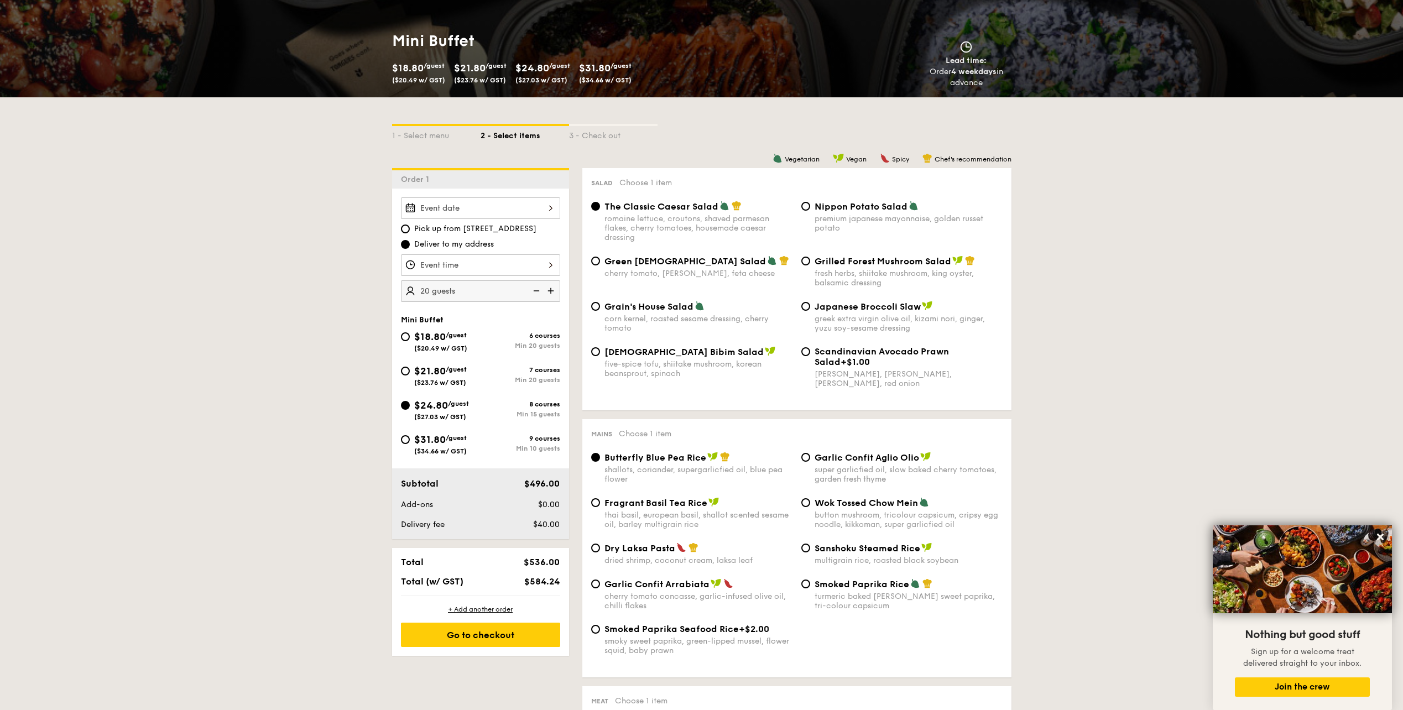
click at [449, 436] on span "/guest" at bounding box center [456, 438] width 21 height 8
click at [410, 436] on input "$31.80 /guest ($34.66 w/ GST) 9 courses Min 10 guests" at bounding box center [405, 439] width 9 height 9
radio input "true"
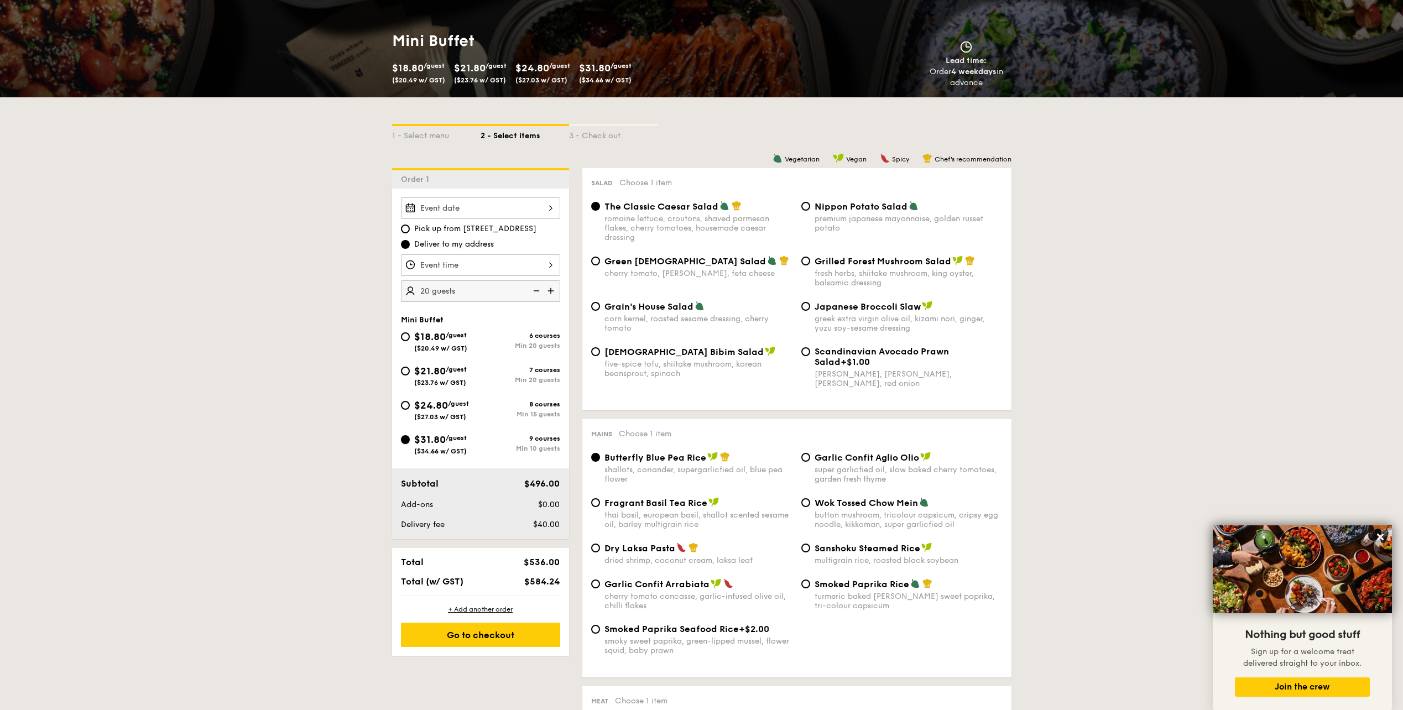
radio input "true"
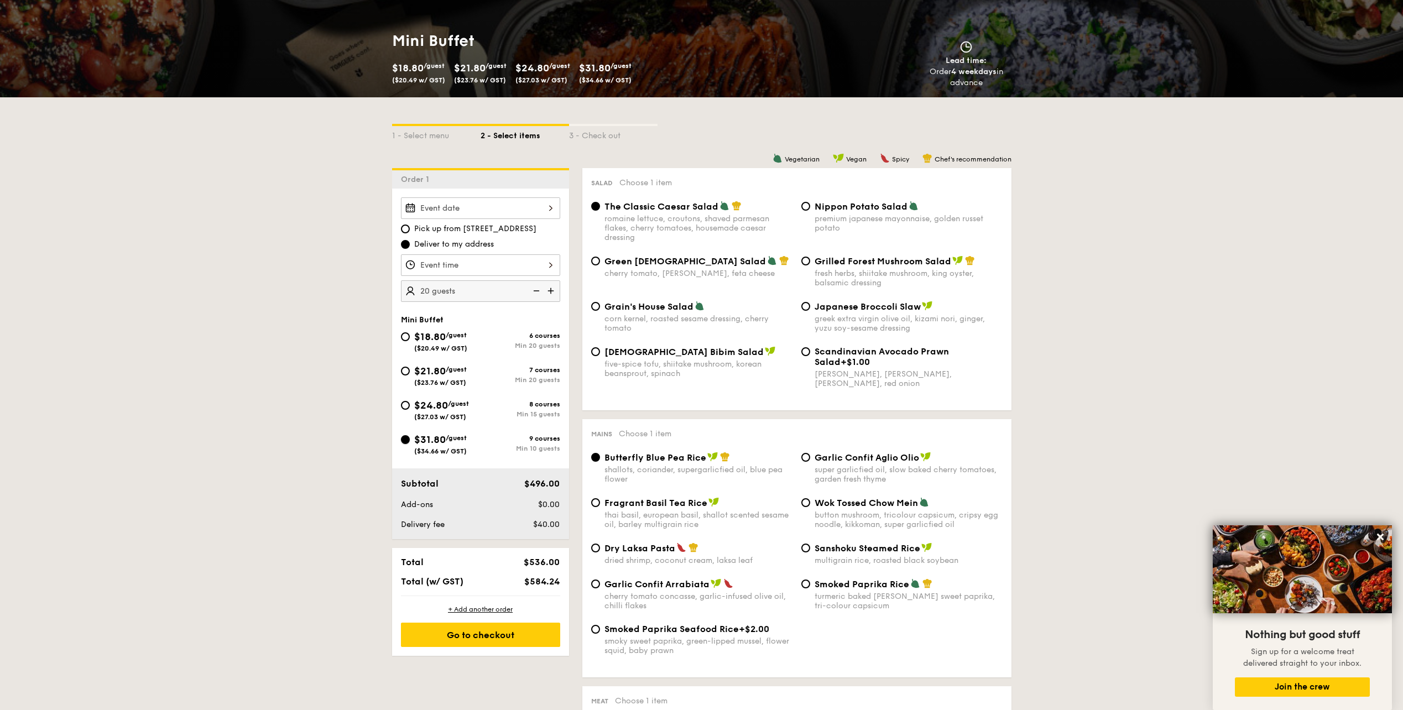
radio input "true"
click at [490, 410] on div "8 courses Min 15 guests" at bounding box center [520, 409] width 80 height 18
click at [410, 410] on input "$24.80 /guest ($27.03 w/ GST) 8 courses Min 15 guests" at bounding box center [405, 405] width 9 height 9
radio input "true"
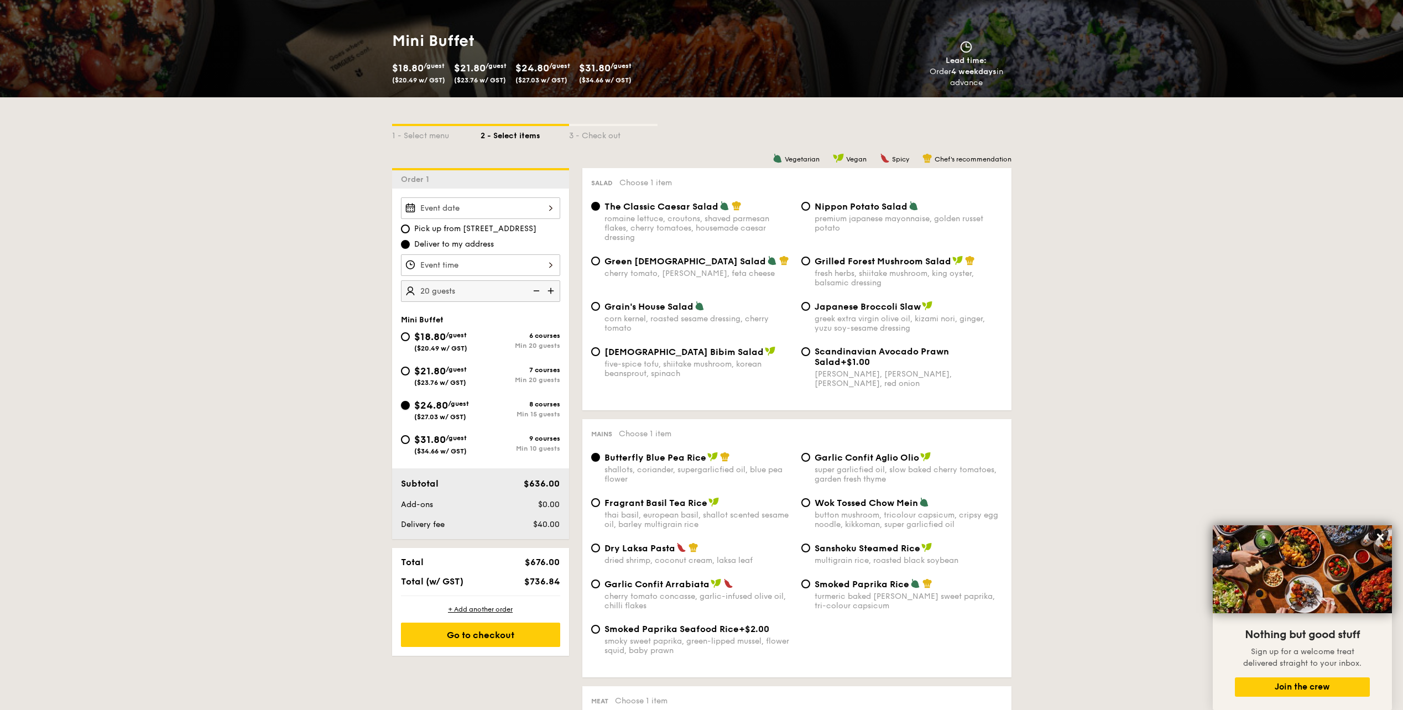
radio input "true"
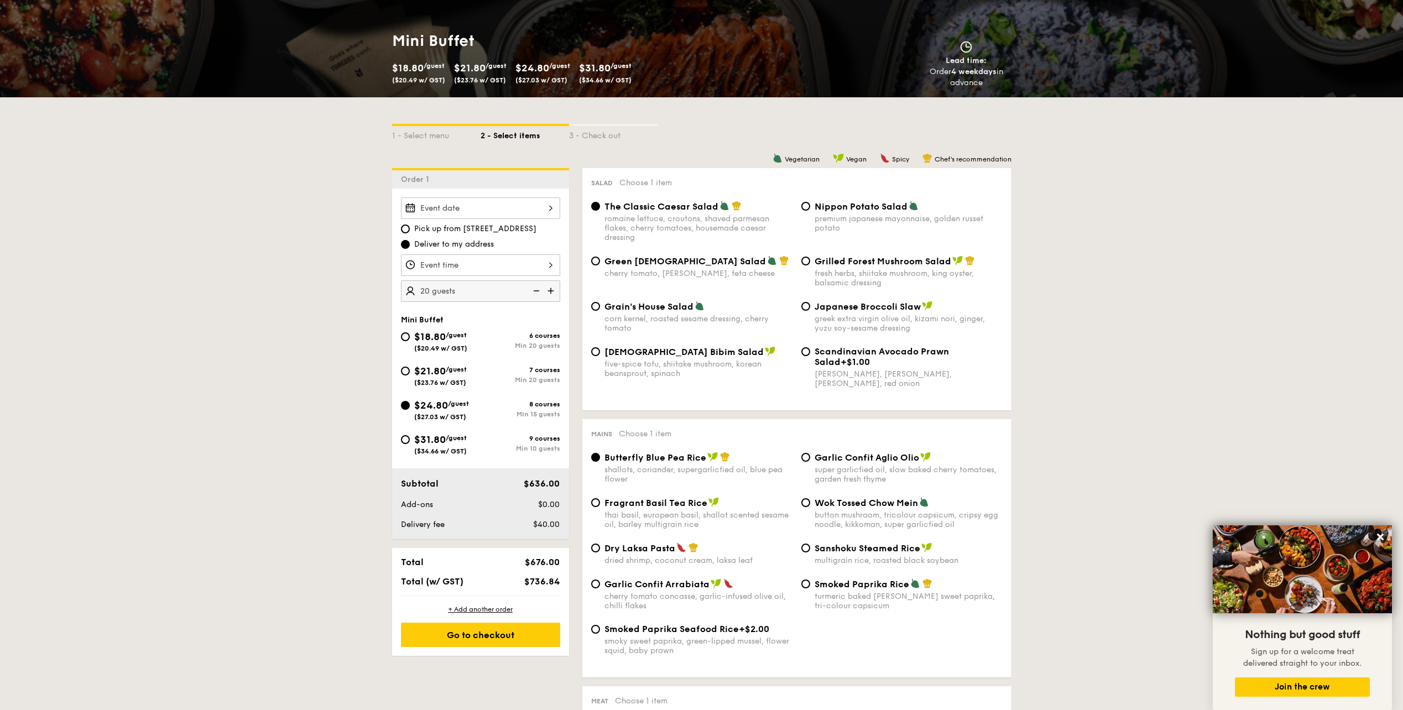
radio input "true"
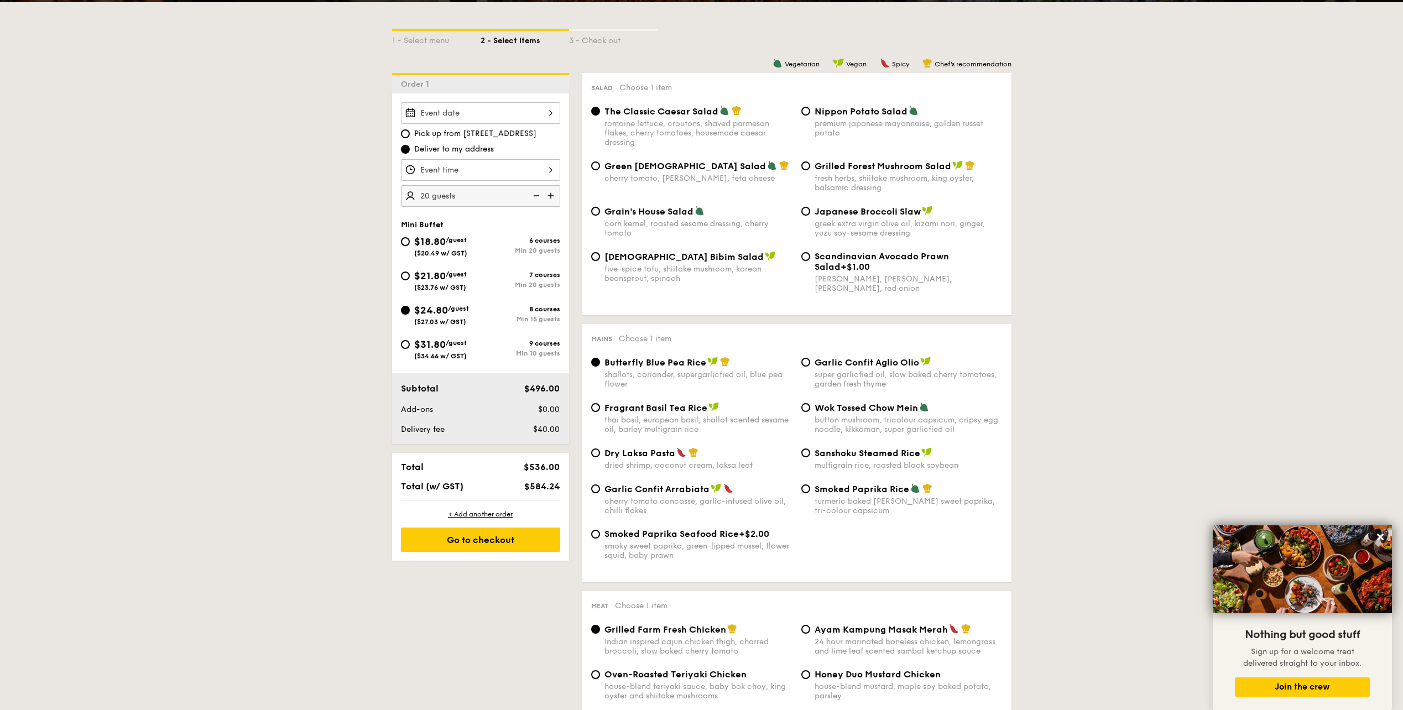
scroll to position [332, 0]
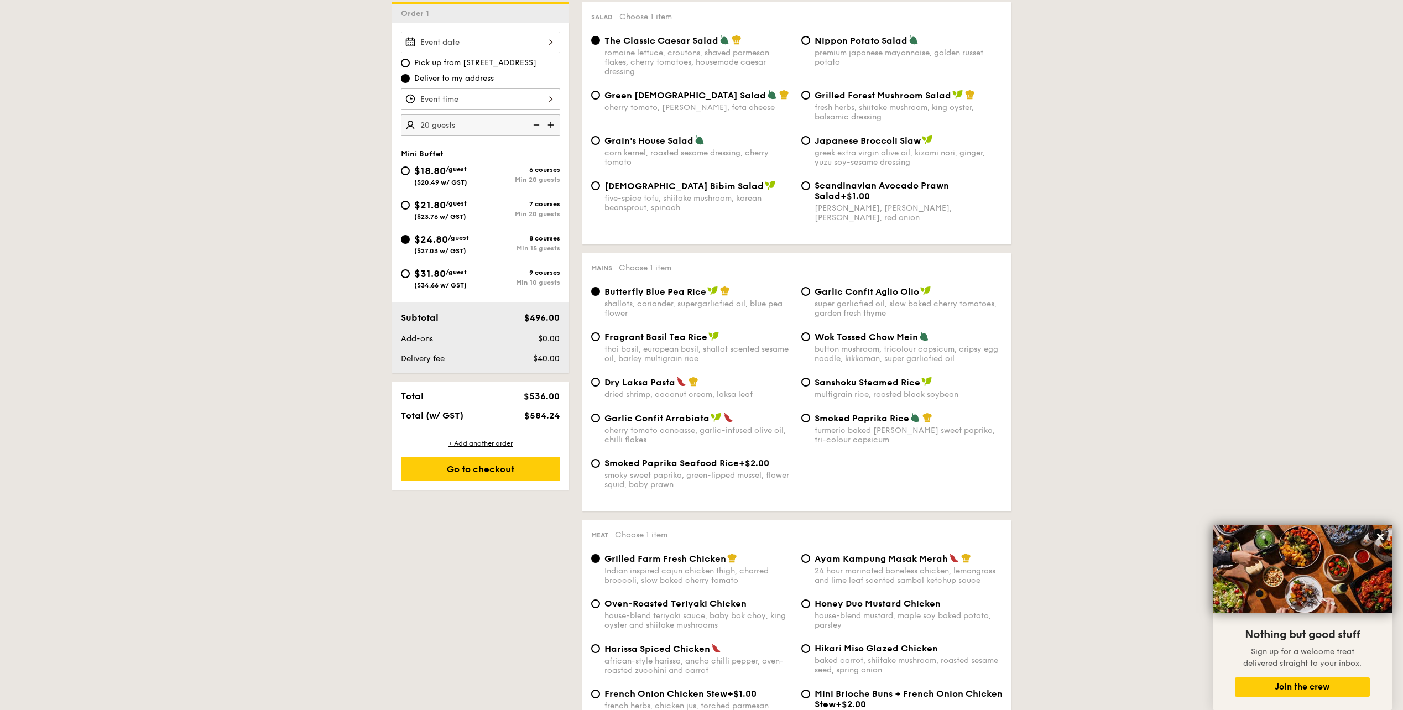
click at [513, 209] on div "7 courses Min 20 guests" at bounding box center [520, 209] width 80 height 18
click at [410, 209] on input "$21.80 /guest ($23.76 w/ GST) 7 courses Min 20 guests" at bounding box center [405, 205] width 9 height 9
radio input "true"
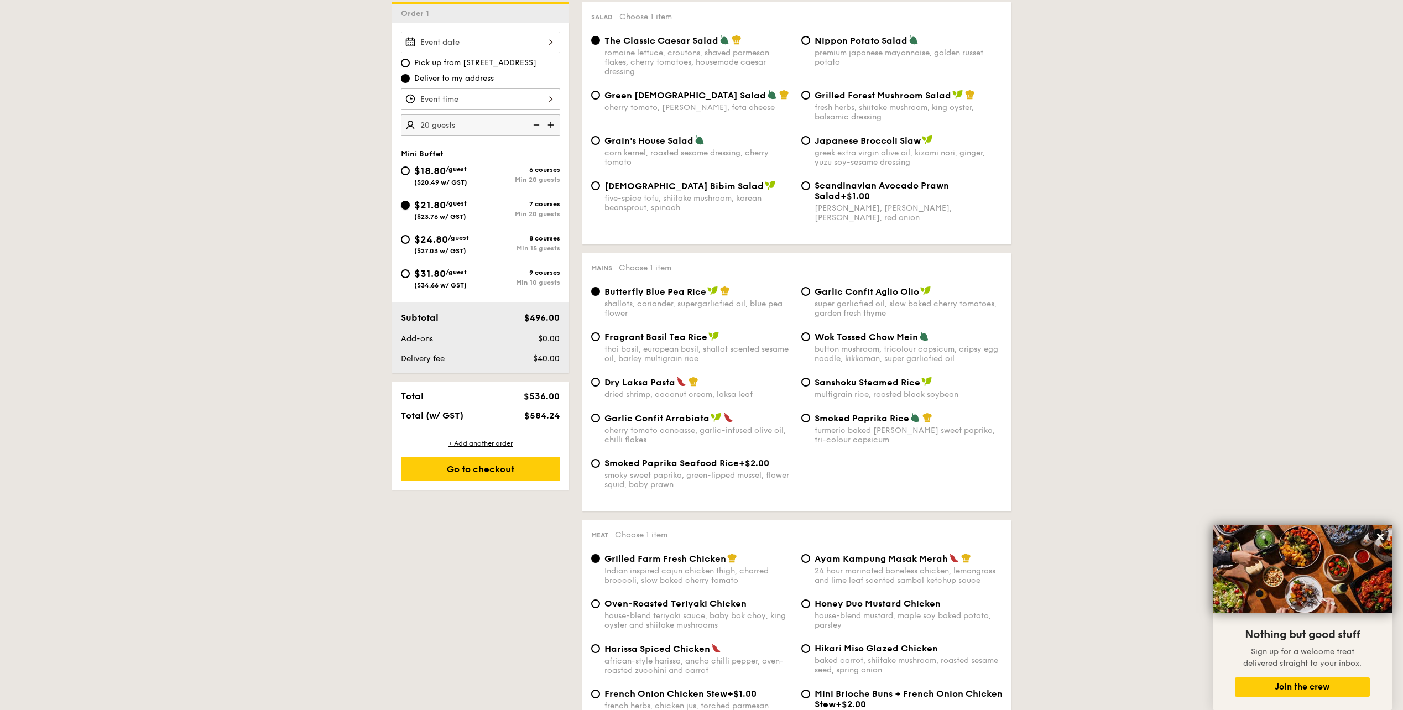
radio input "true"
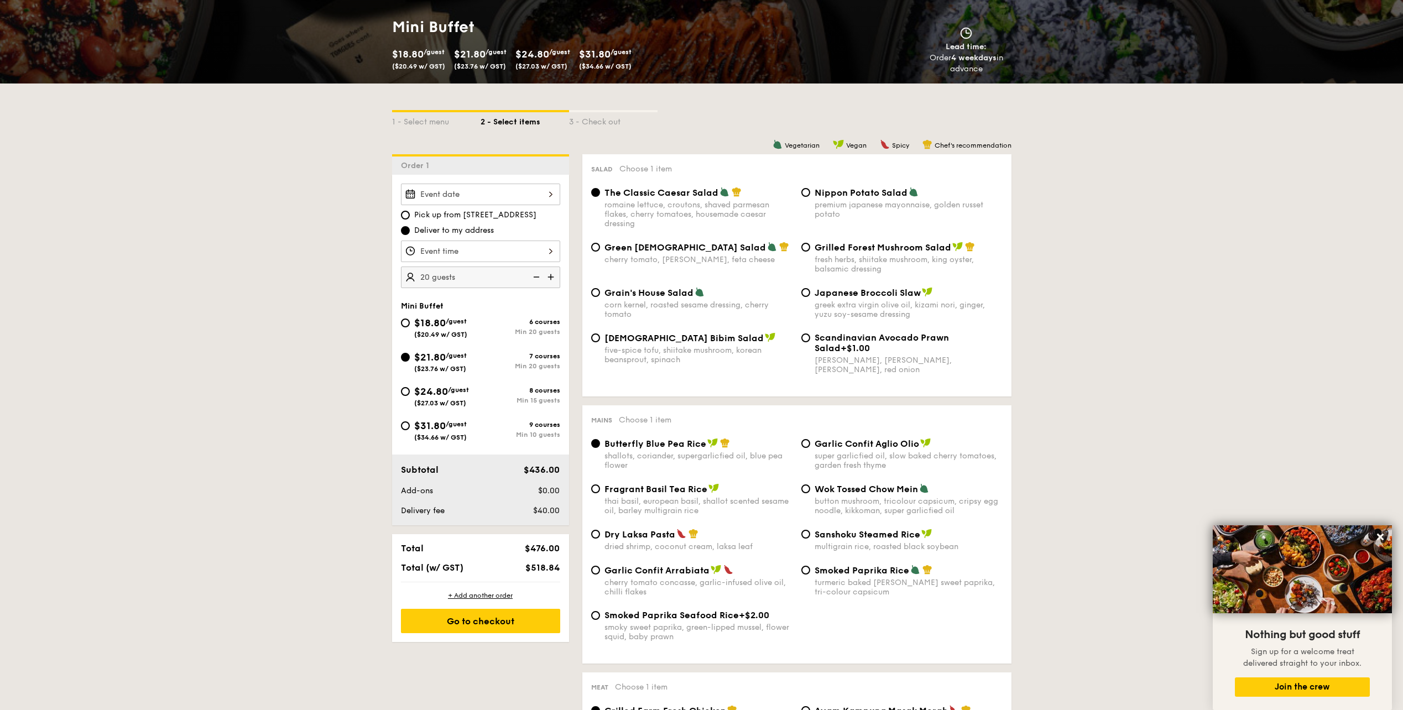
scroll to position [111, 0]
